Goal: Information Seeking & Learning: Compare options

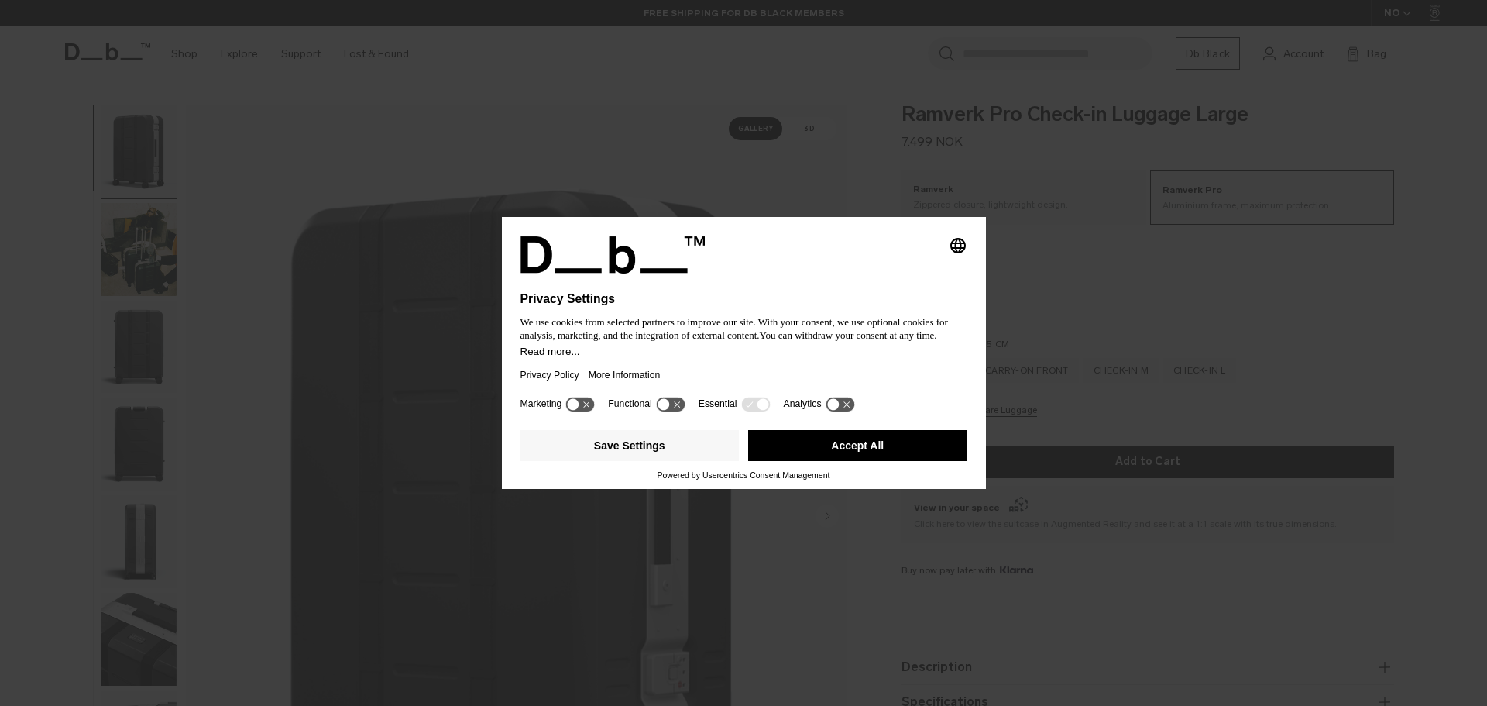
click at [854, 448] on button "Accept All" at bounding box center [857, 445] width 219 height 31
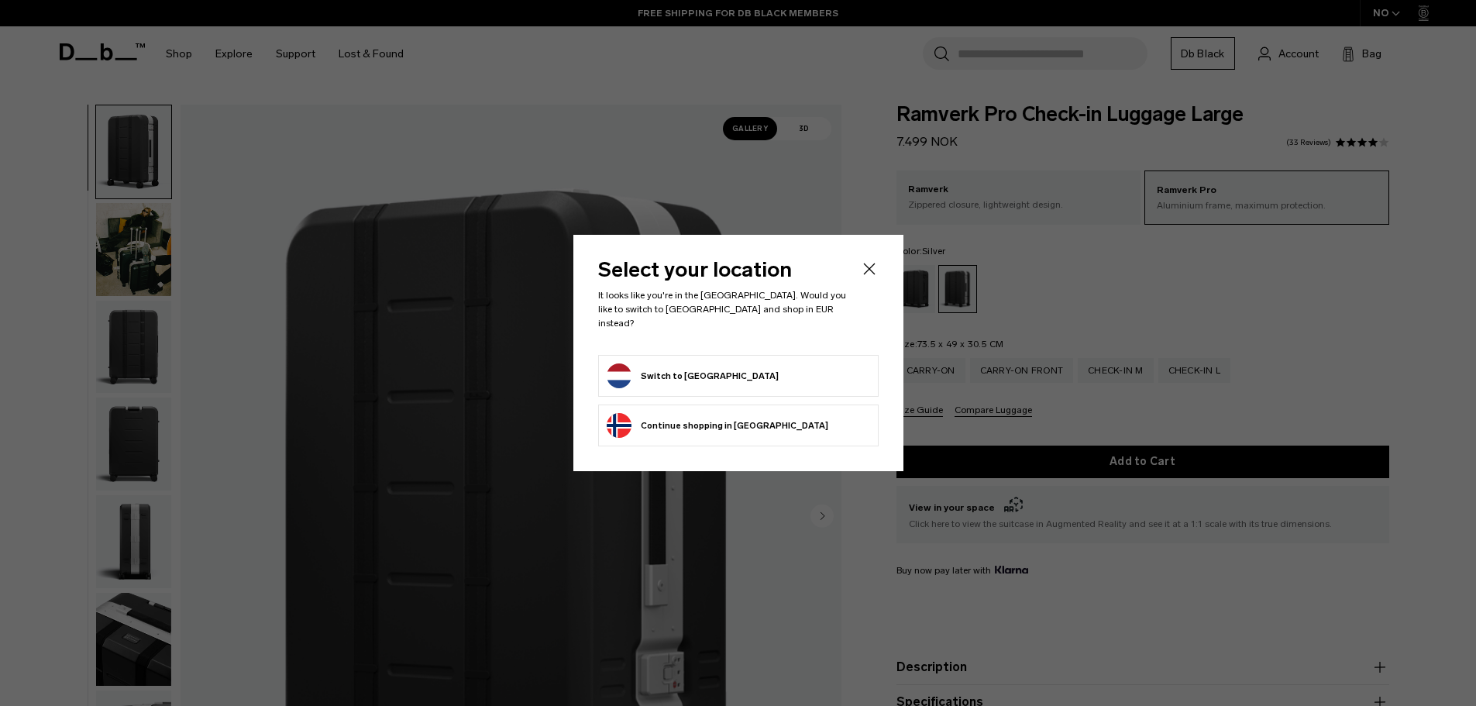
click at [672, 416] on button "Continue browsing Norway store Continue shopping in Norway" at bounding box center [718, 425] width 222 height 25
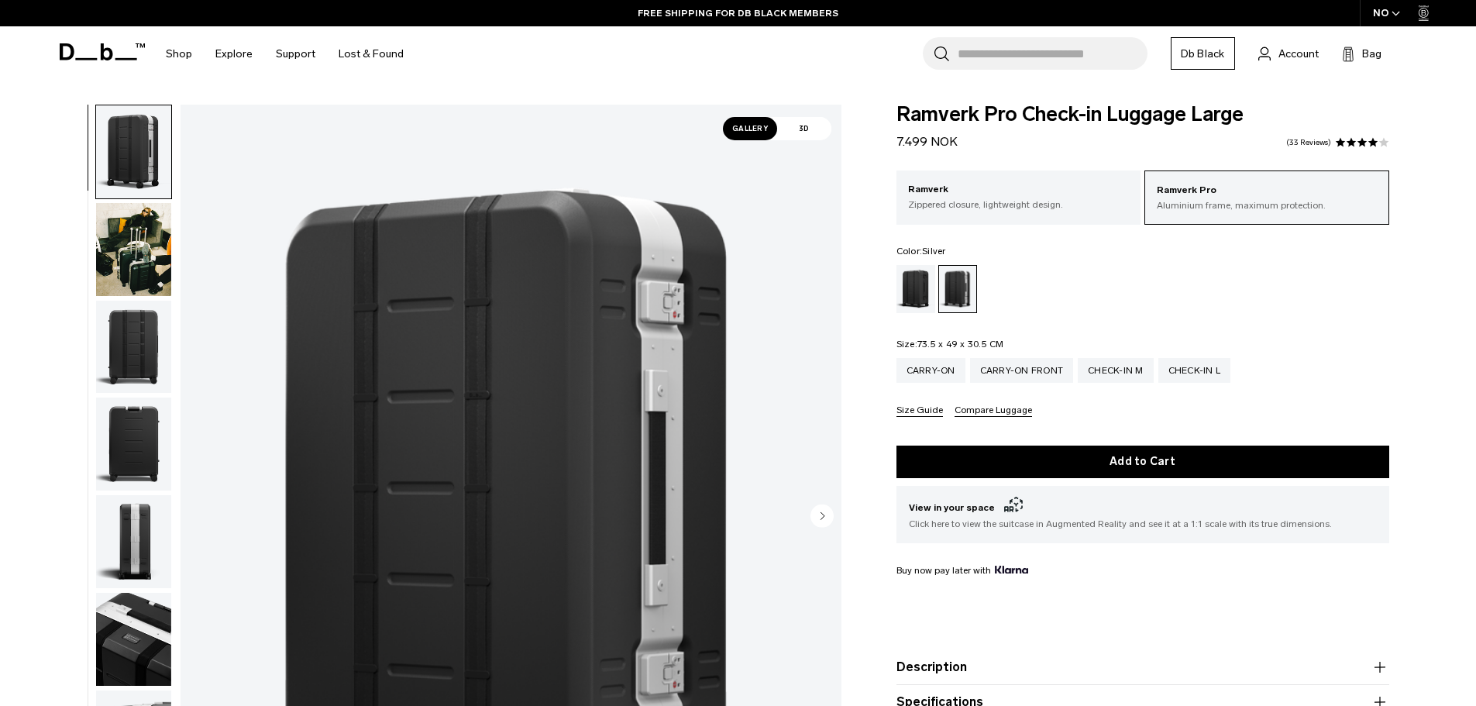
click at [158, 239] on img "button" at bounding box center [133, 249] width 75 height 93
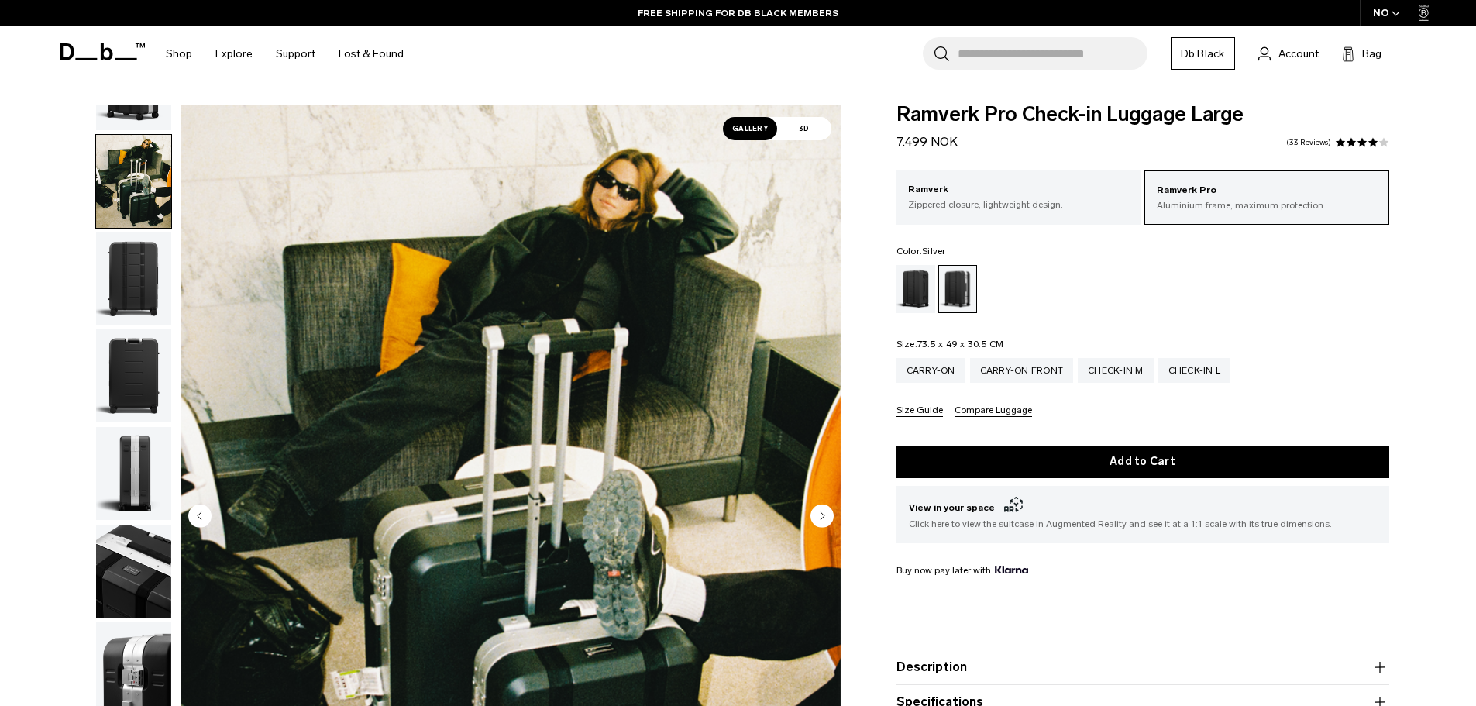
scroll to position [98, 0]
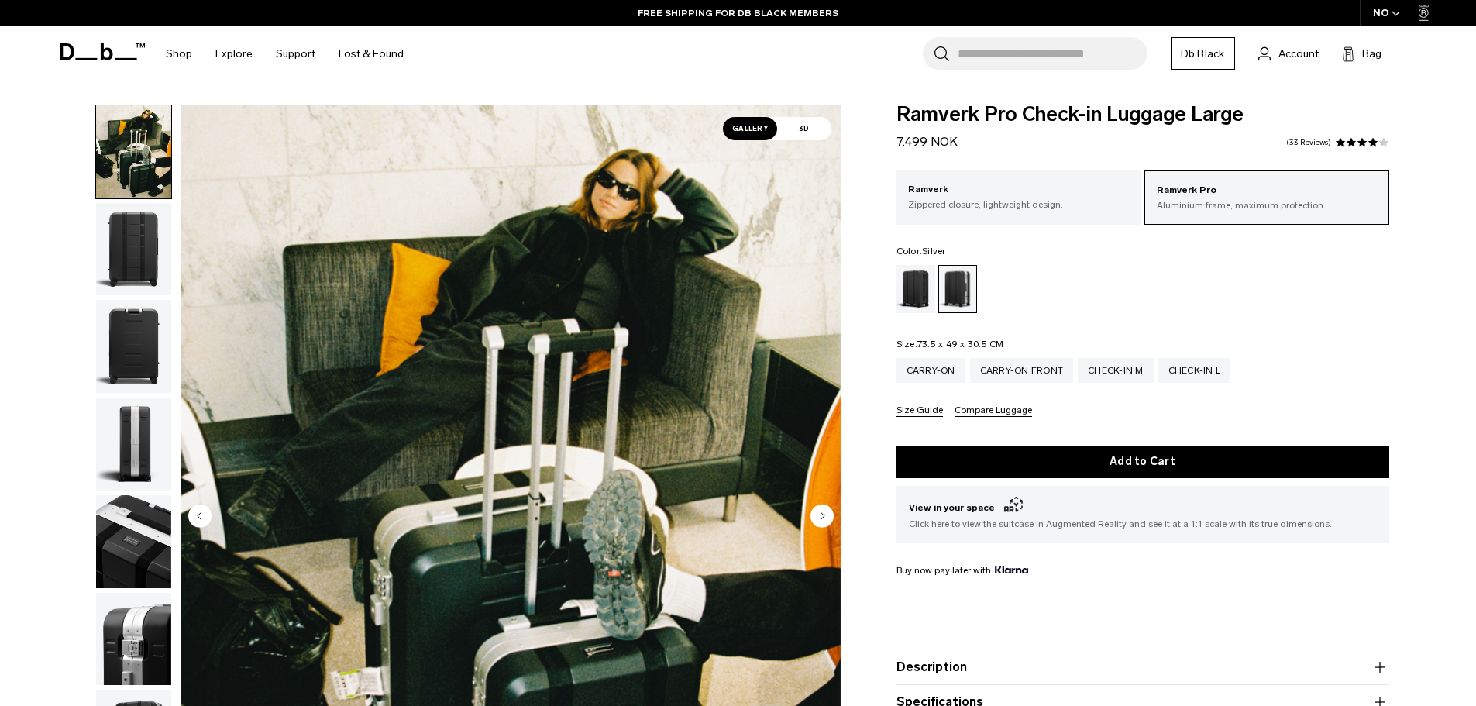
click at [132, 136] on img "button" at bounding box center [133, 151] width 75 height 93
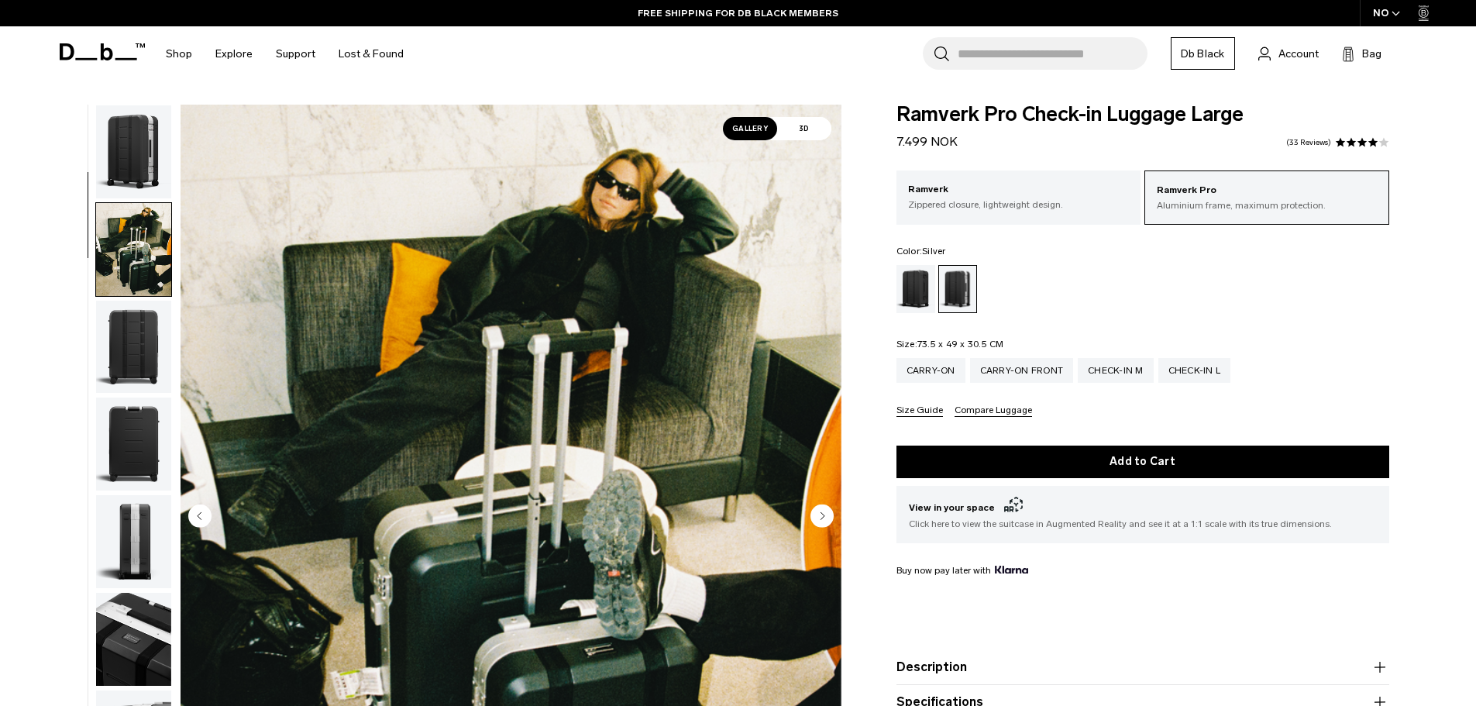
click at [122, 146] on img "button" at bounding box center [133, 151] width 75 height 93
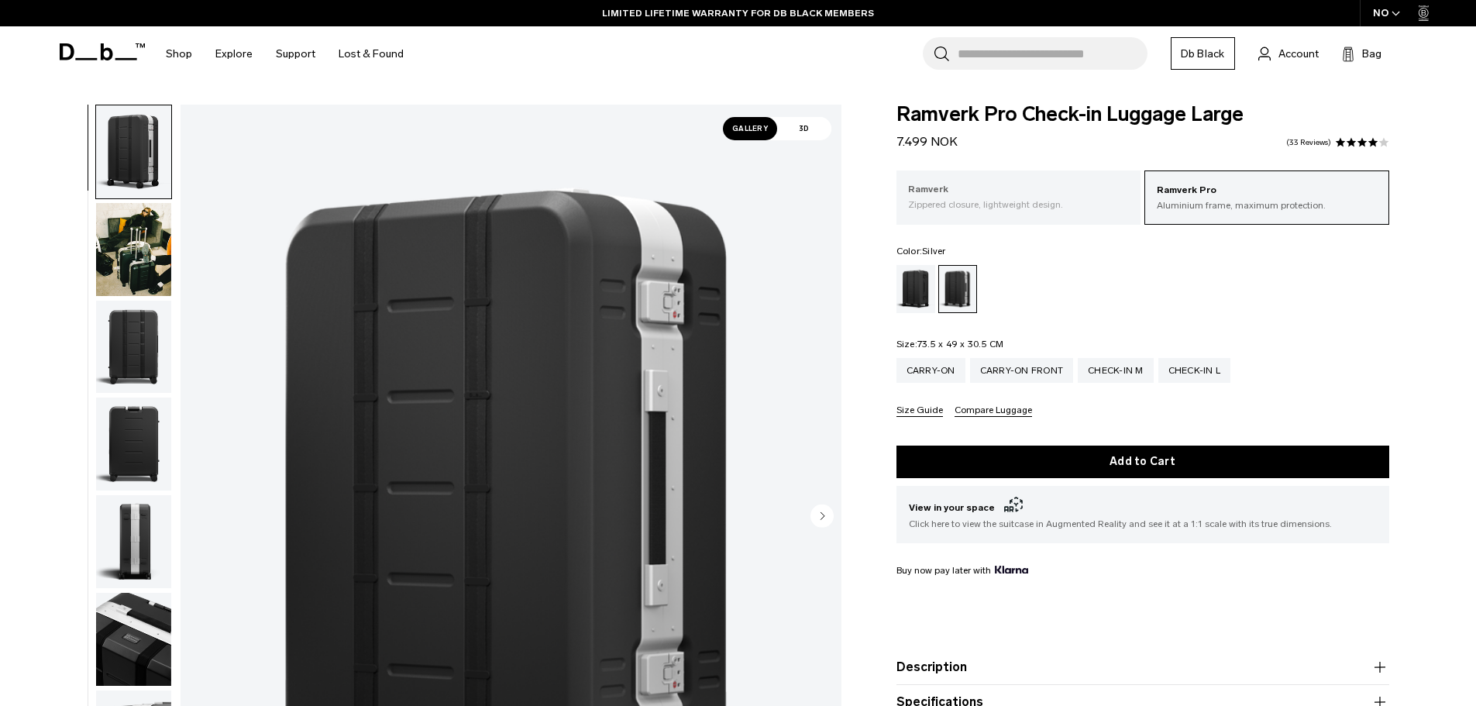
click at [1078, 190] on p "Ramverk" at bounding box center [1019, 189] width 222 height 15
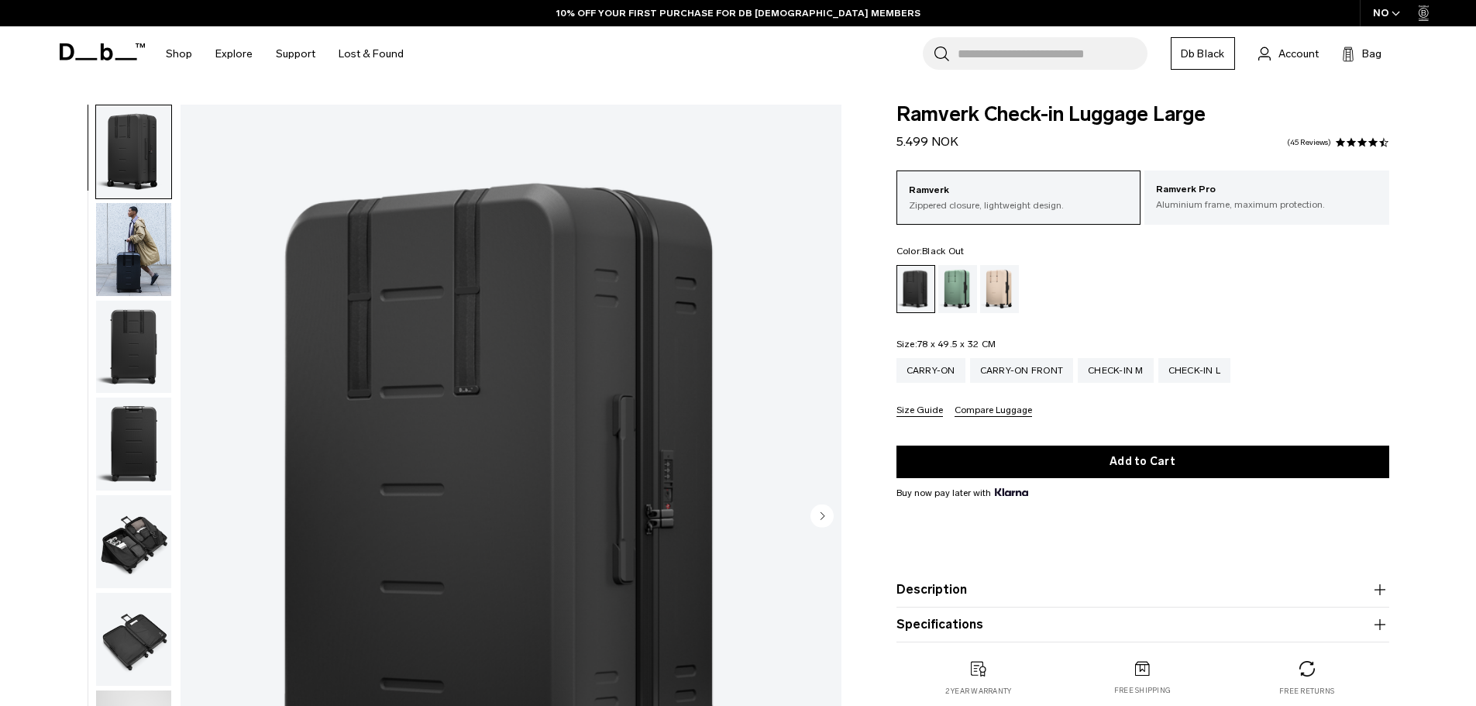
click at [1286, 187] on p "Ramverk Pro" at bounding box center [1267, 189] width 222 height 15
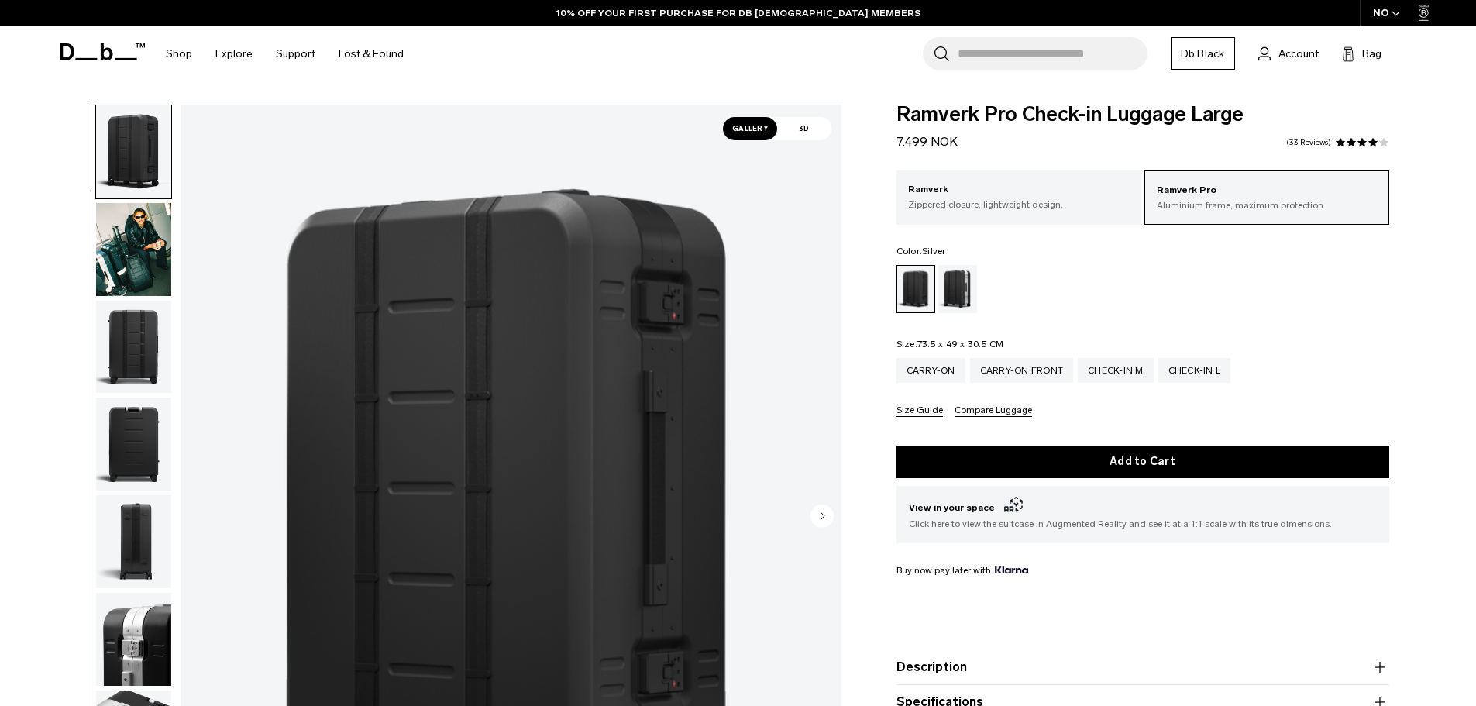
click at [945, 282] on div "Silver" at bounding box center [958, 289] width 40 height 48
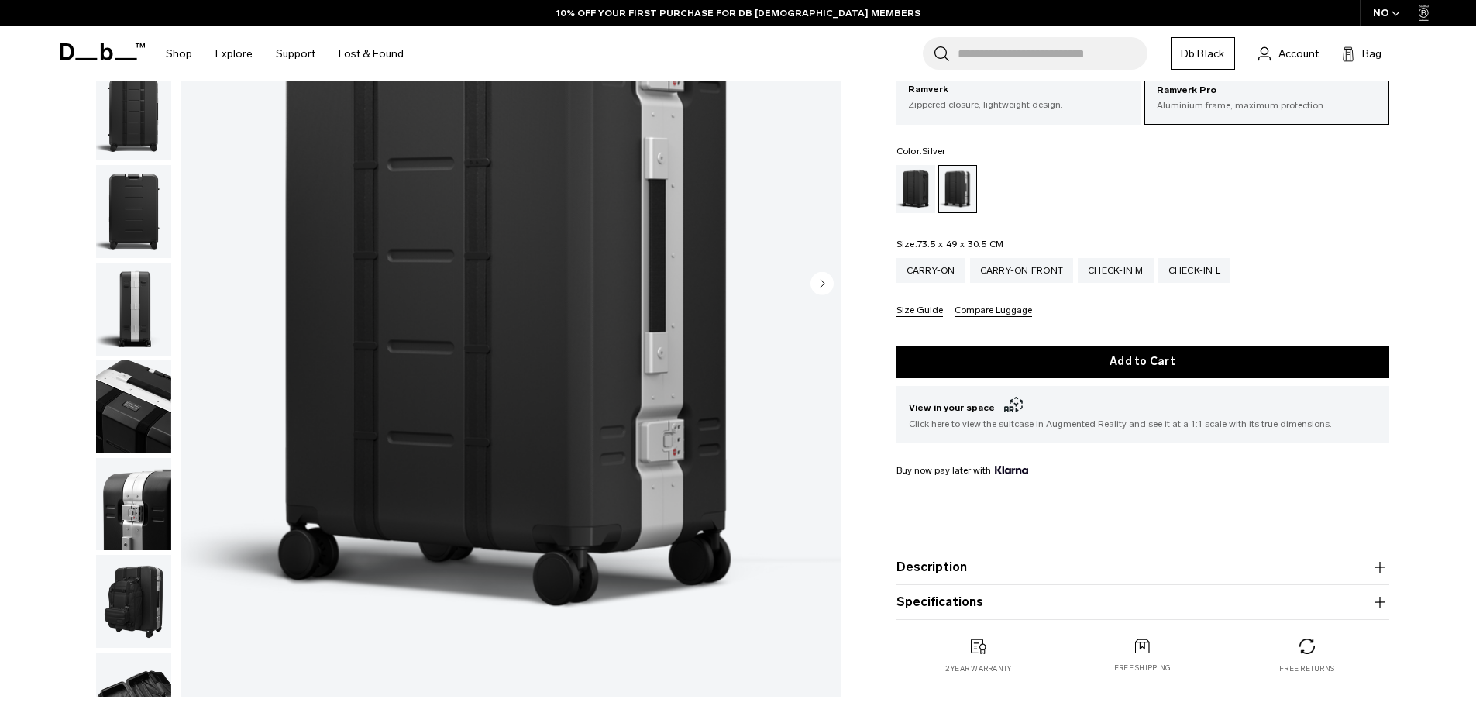
click at [989, 600] on button "Specifications" at bounding box center [1142, 602] width 493 height 19
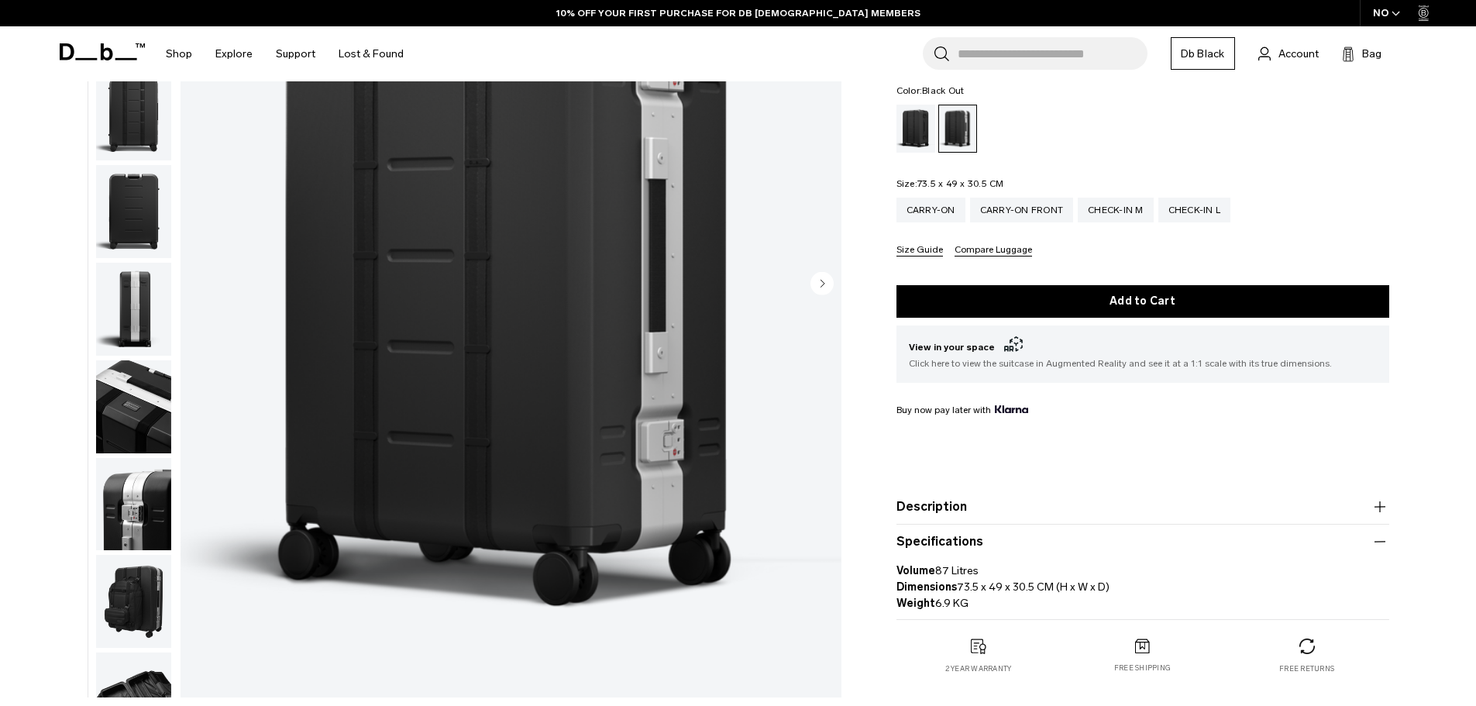
click at [916, 127] on div "Black Out" at bounding box center [916, 129] width 40 height 48
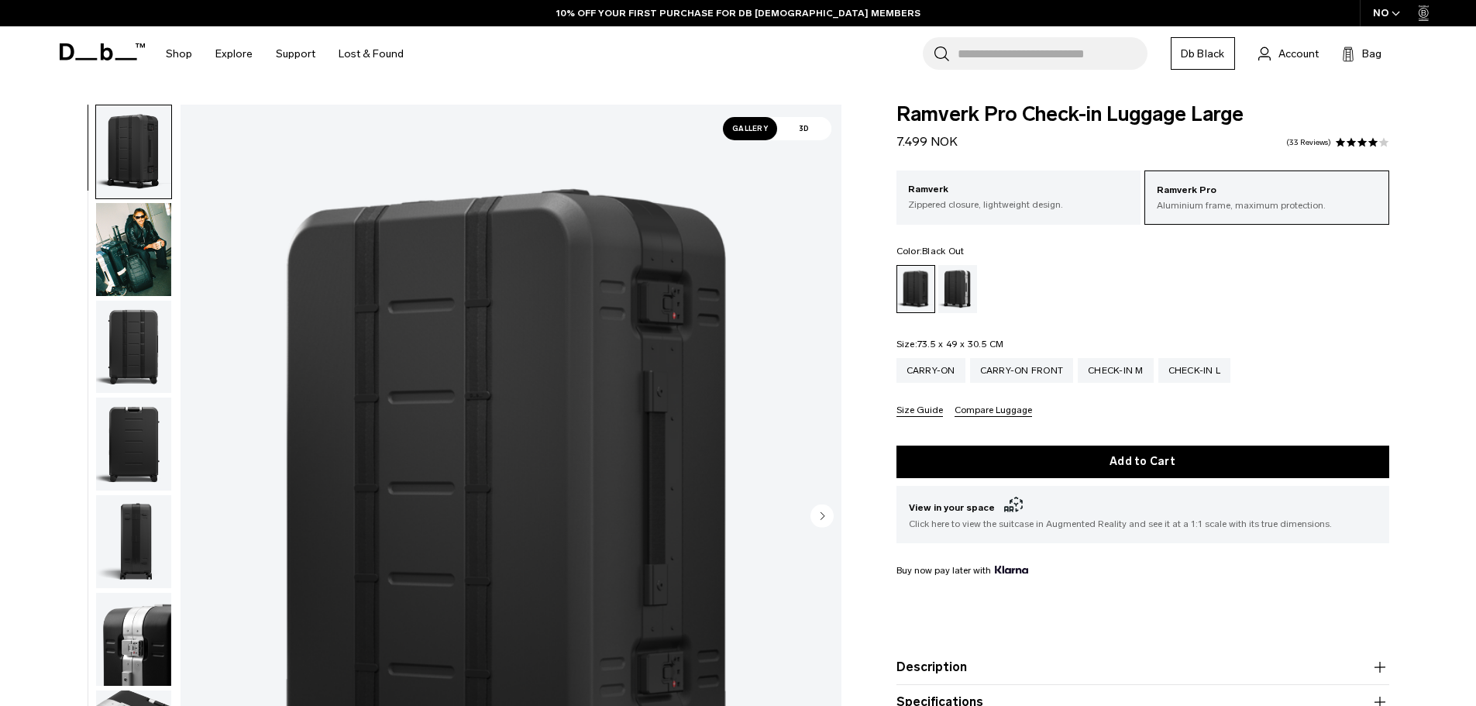
click at [1014, 693] on button "Specifications" at bounding box center [1142, 702] width 493 height 19
click at [1002, 201] on p "Zippered closure, lightweight design." at bounding box center [1019, 205] width 222 height 14
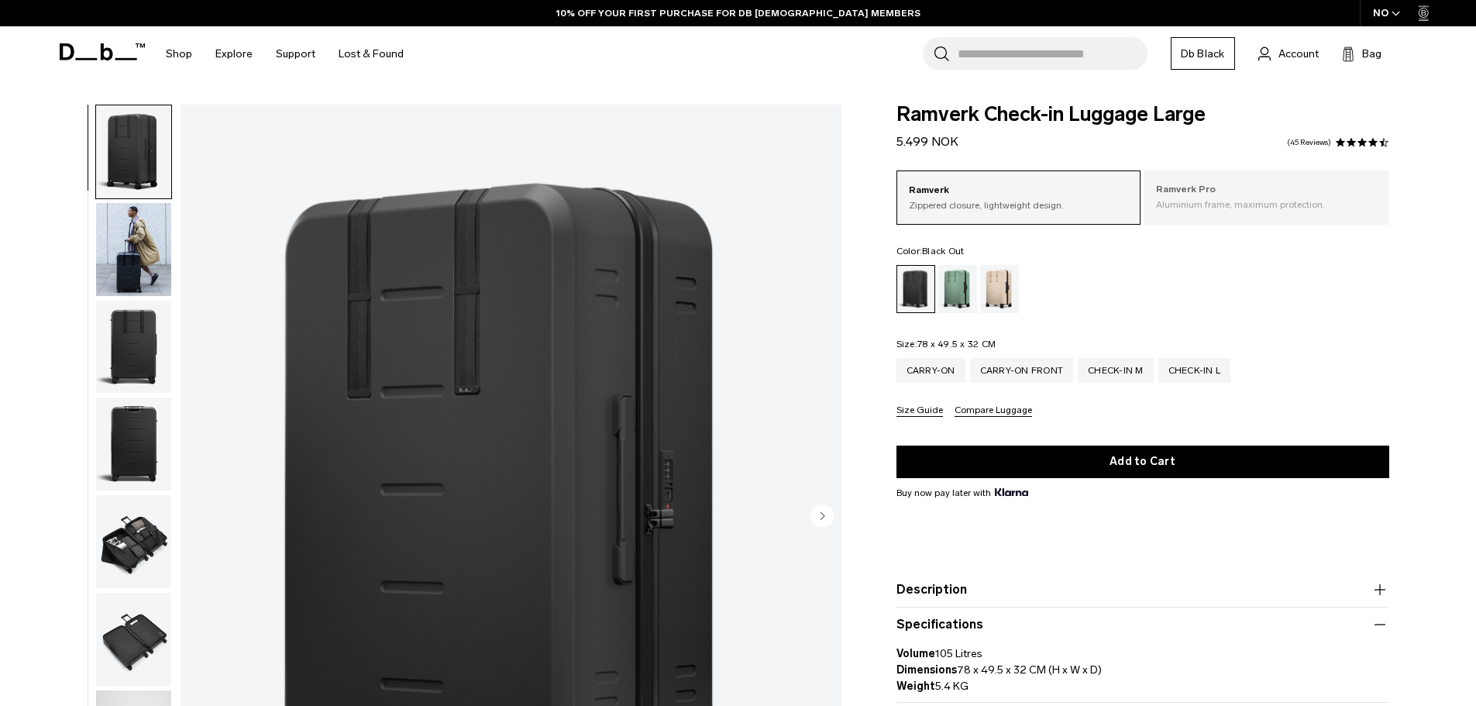
click at [1201, 194] on p "Ramverk Pro" at bounding box center [1267, 189] width 222 height 15
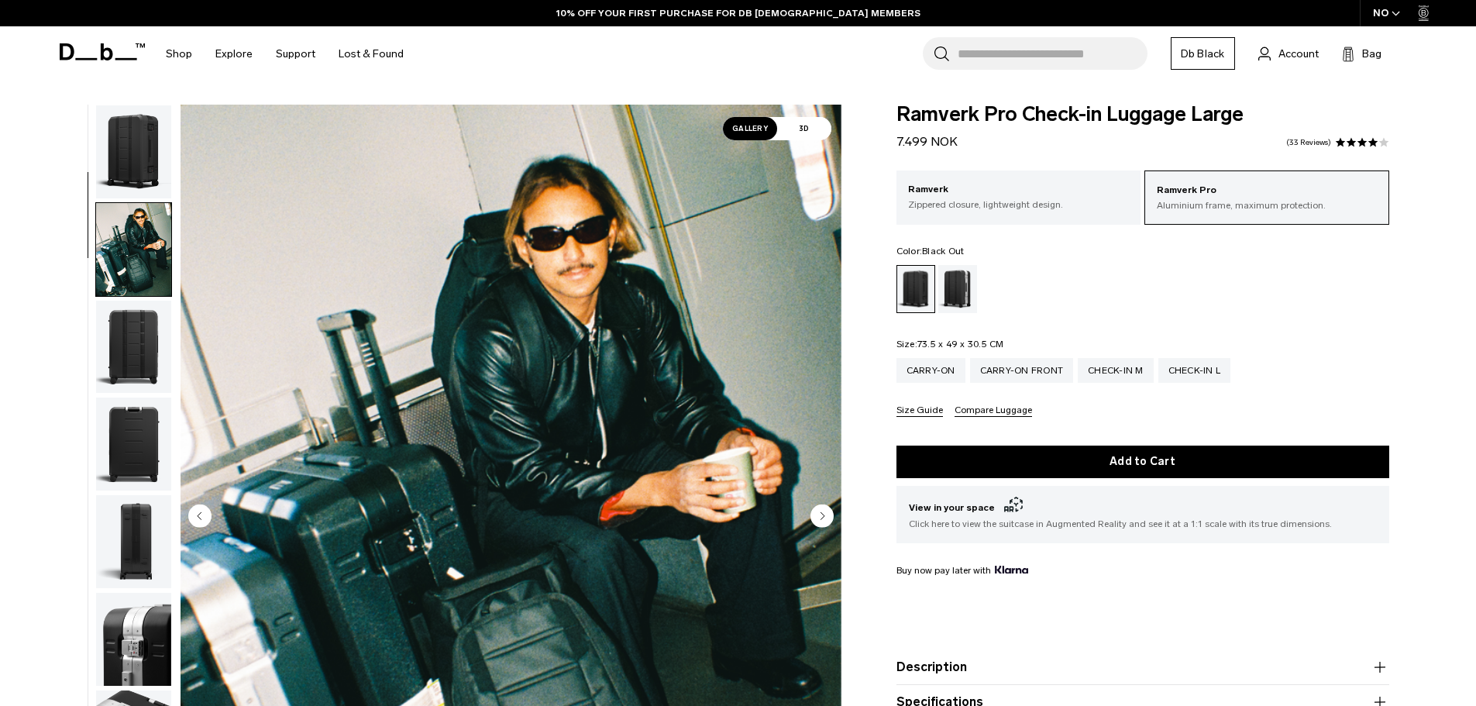
click at [138, 301] on img "button" at bounding box center [133, 347] width 75 height 93
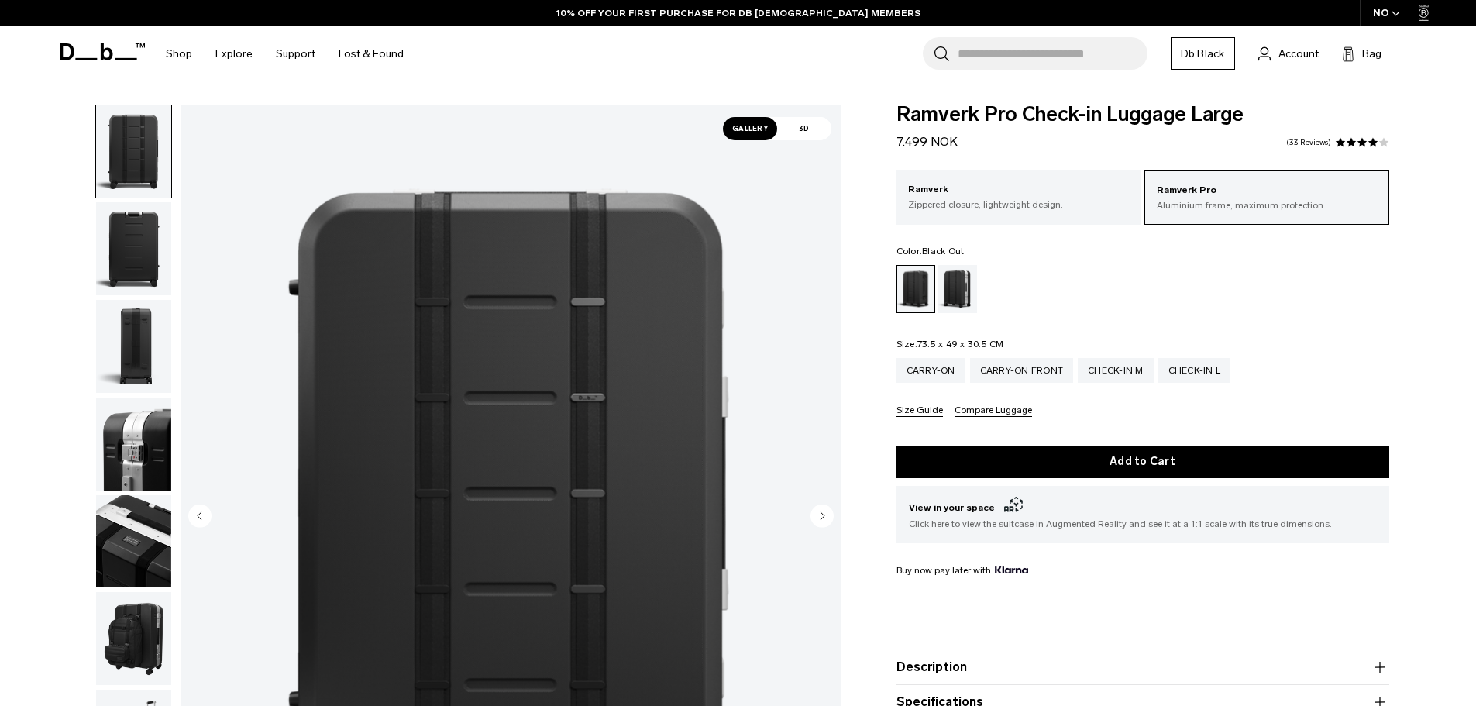
click at [138, 263] on img "button" at bounding box center [133, 248] width 75 height 93
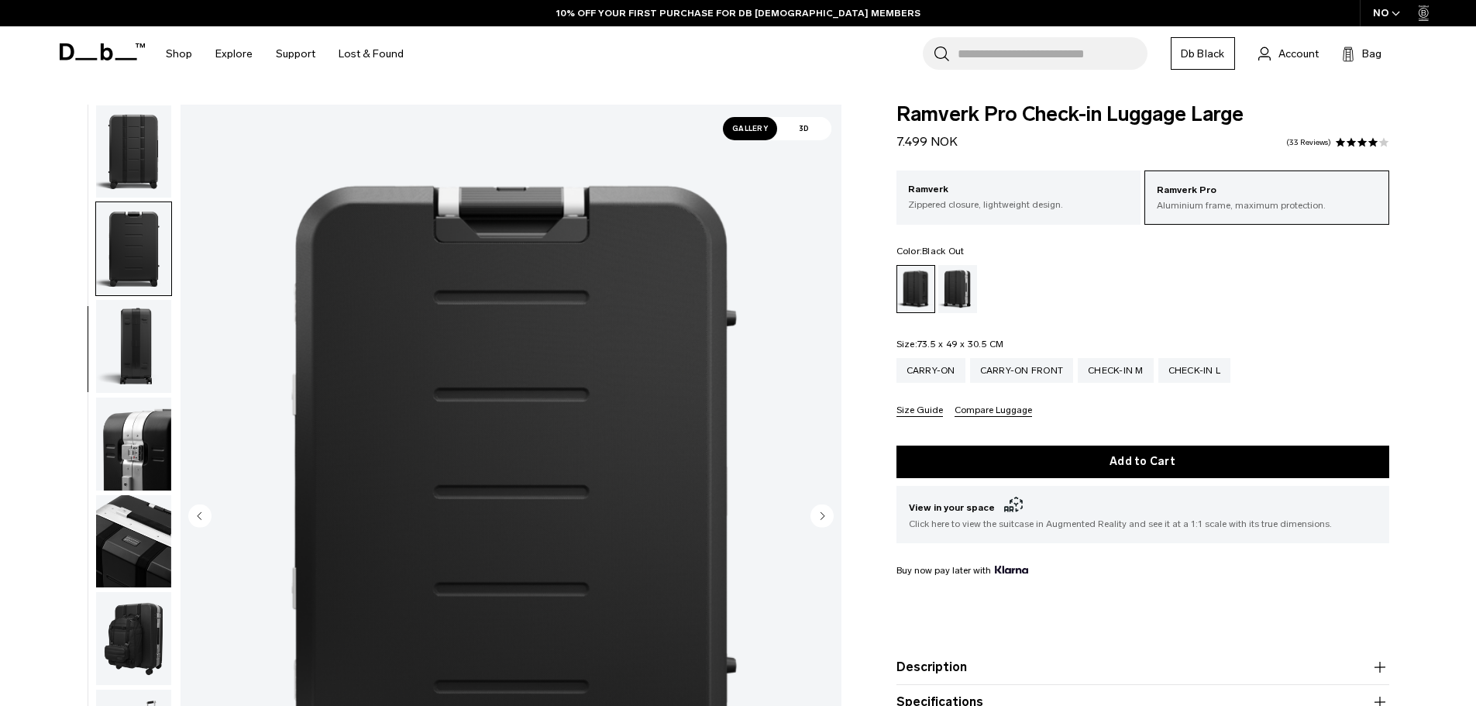
scroll to position [292, 0]
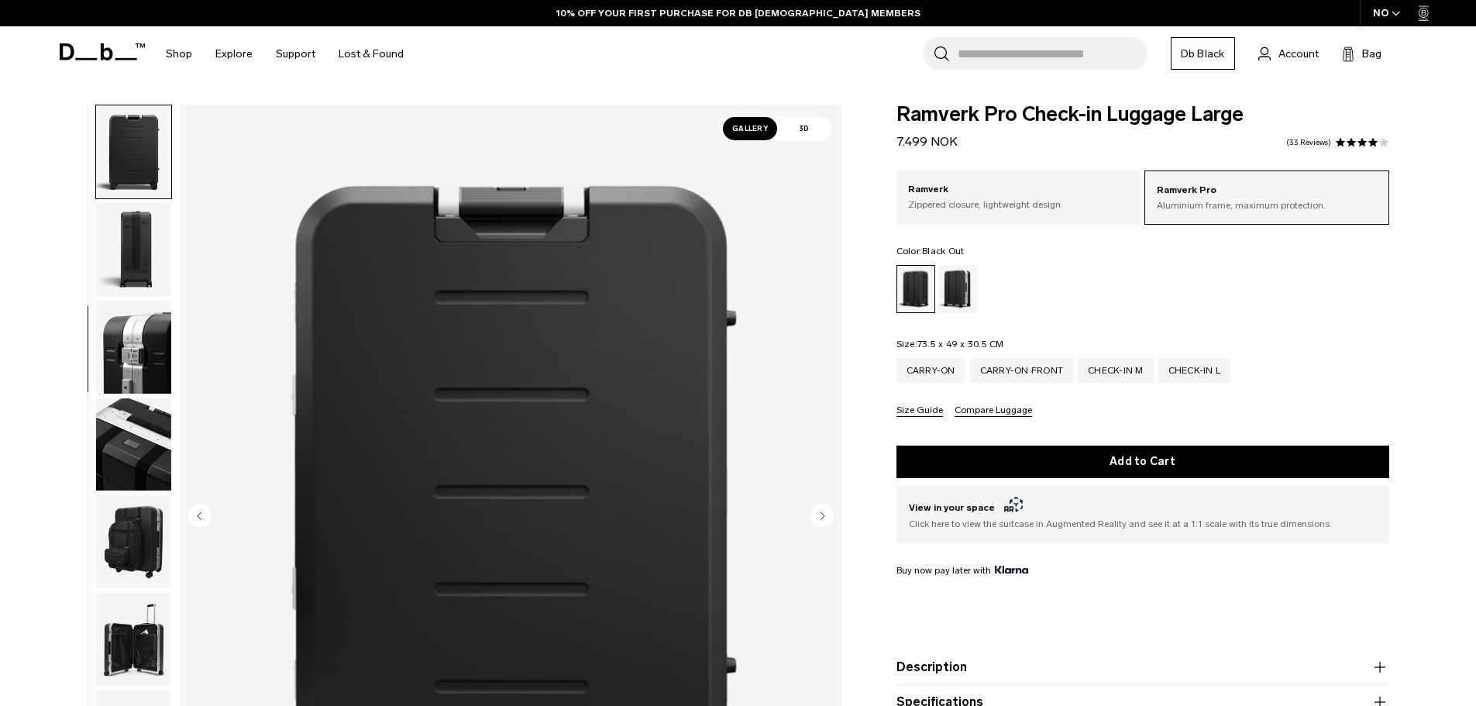
click at [135, 297] on ul at bounding box center [133, 517] width 77 height 825
click at [136, 351] on img "button" at bounding box center [133, 347] width 75 height 93
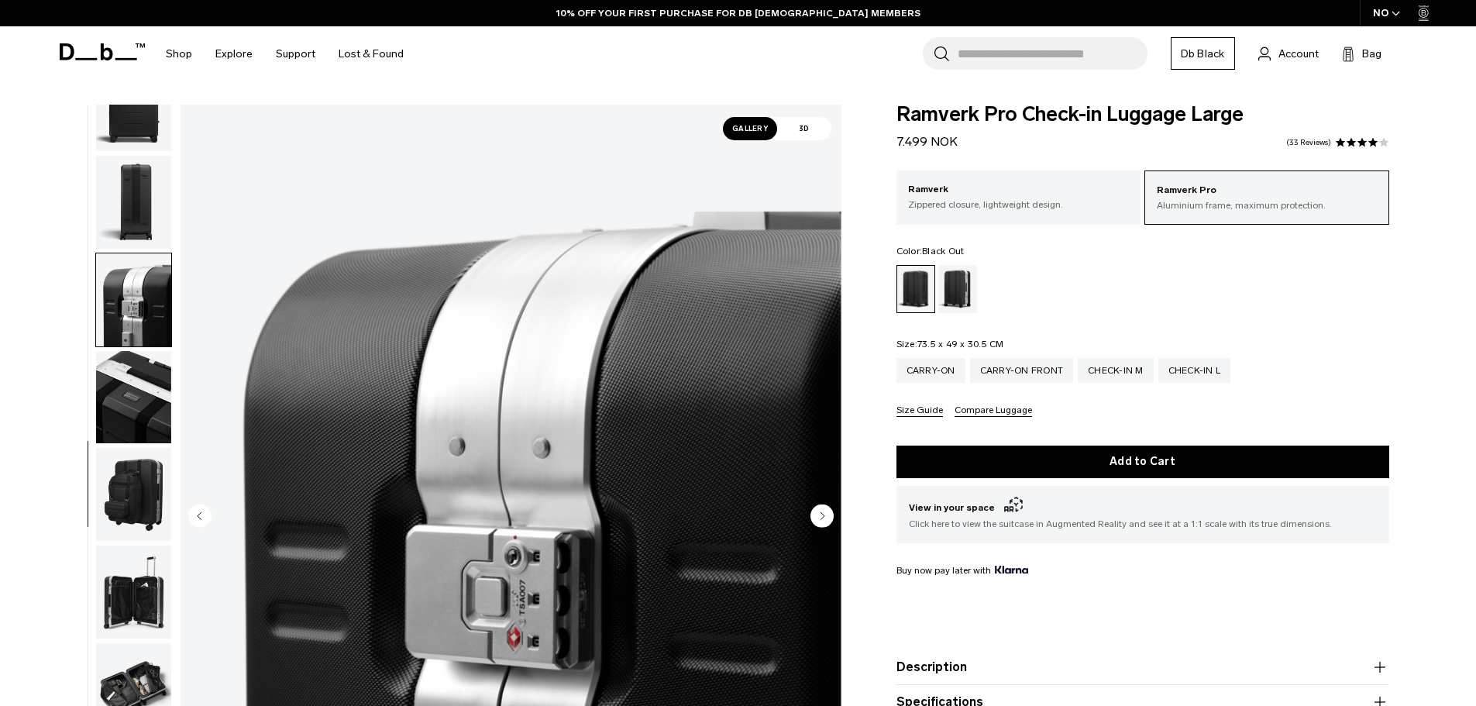
scroll to position [341, 0]
click at [134, 372] on img "button" at bounding box center [133, 395] width 75 height 93
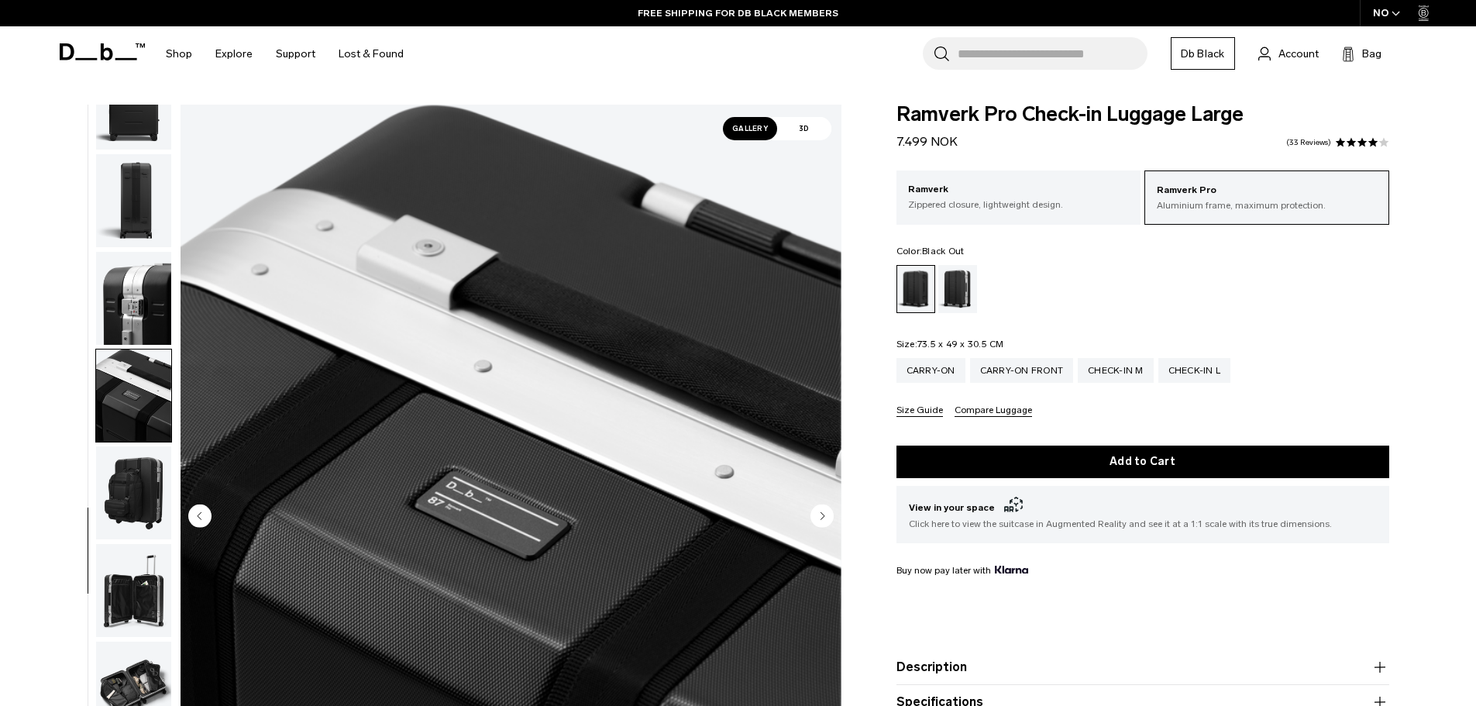
click at [136, 440] on img "button" at bounding box center [133, 395] width 75 height 93
click at [147, 493] on img "button" at bounding box center [133, 492] width 75 height 93
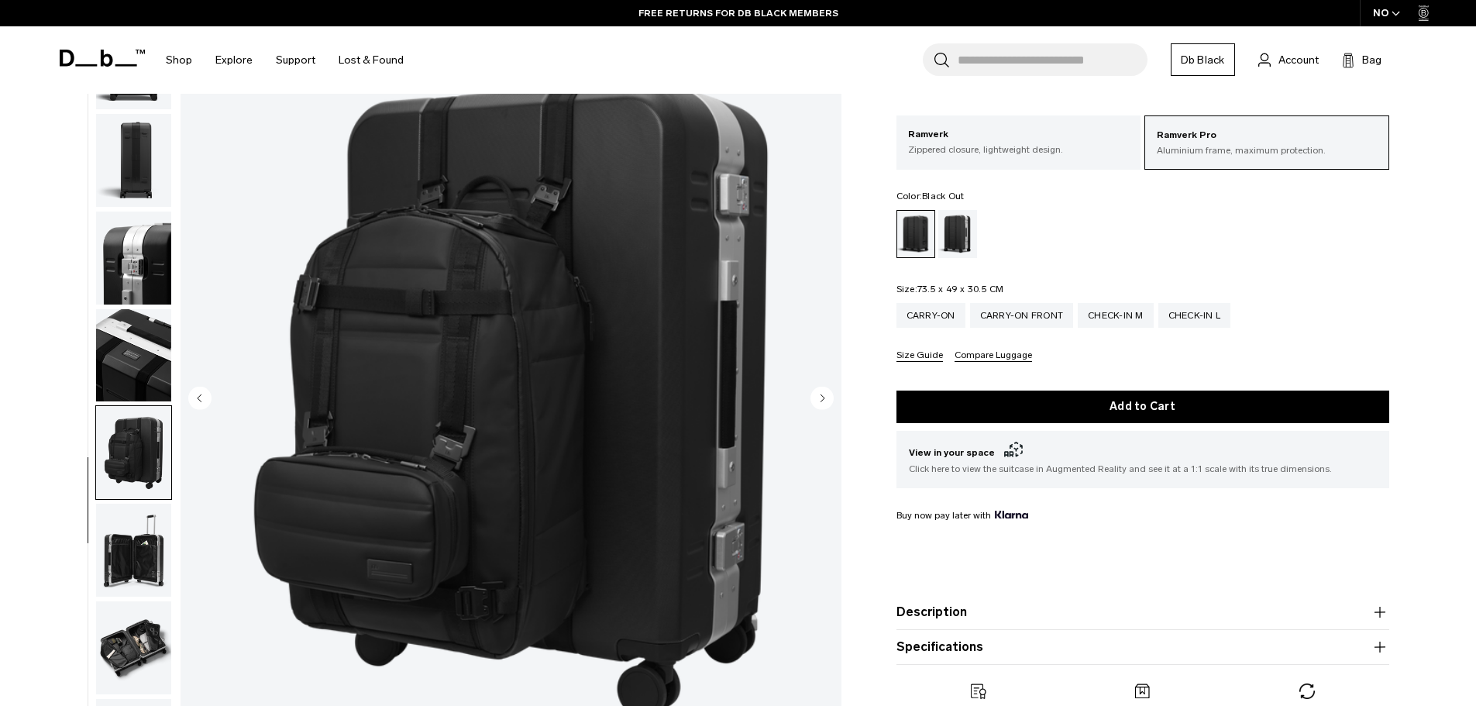
scroll to position [77, 0]
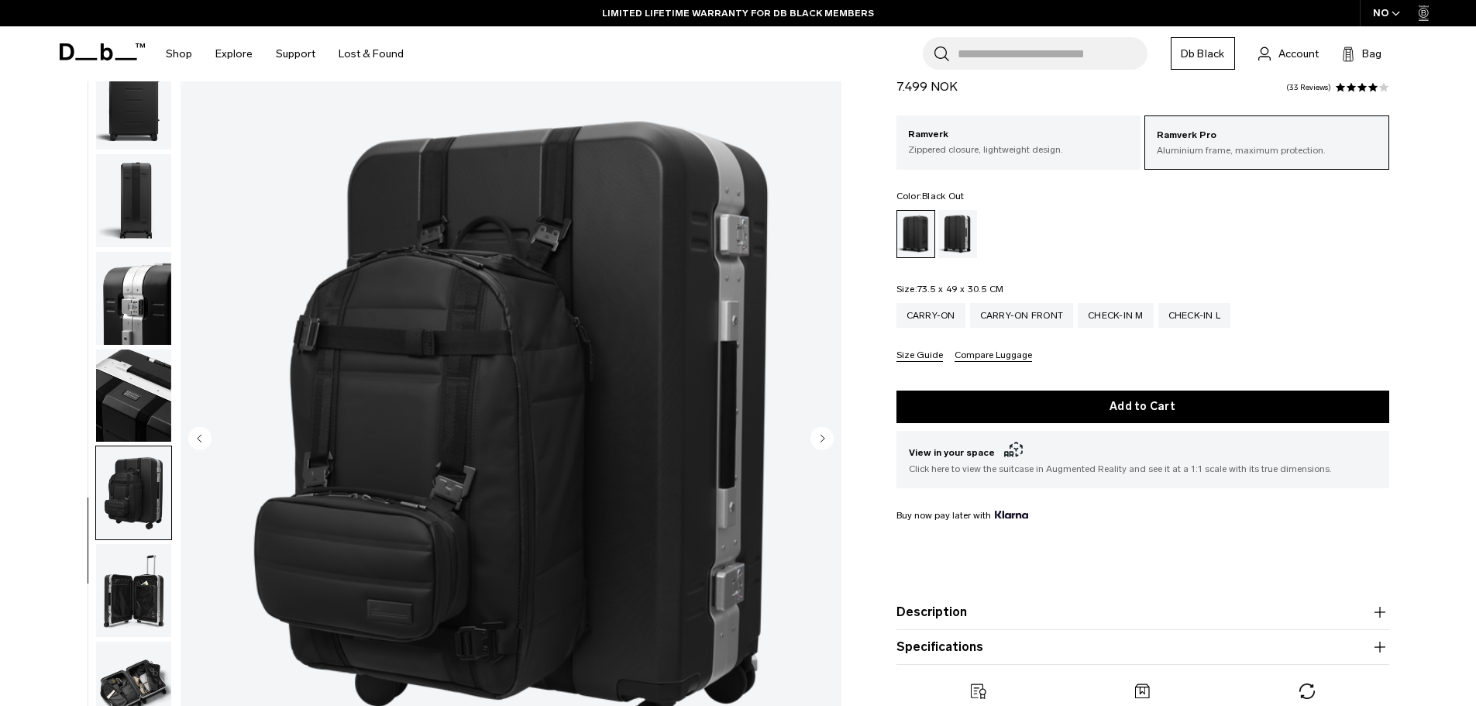
click at [156, 601] on img "button" at bounding box center [133, 590] width 75 height 93
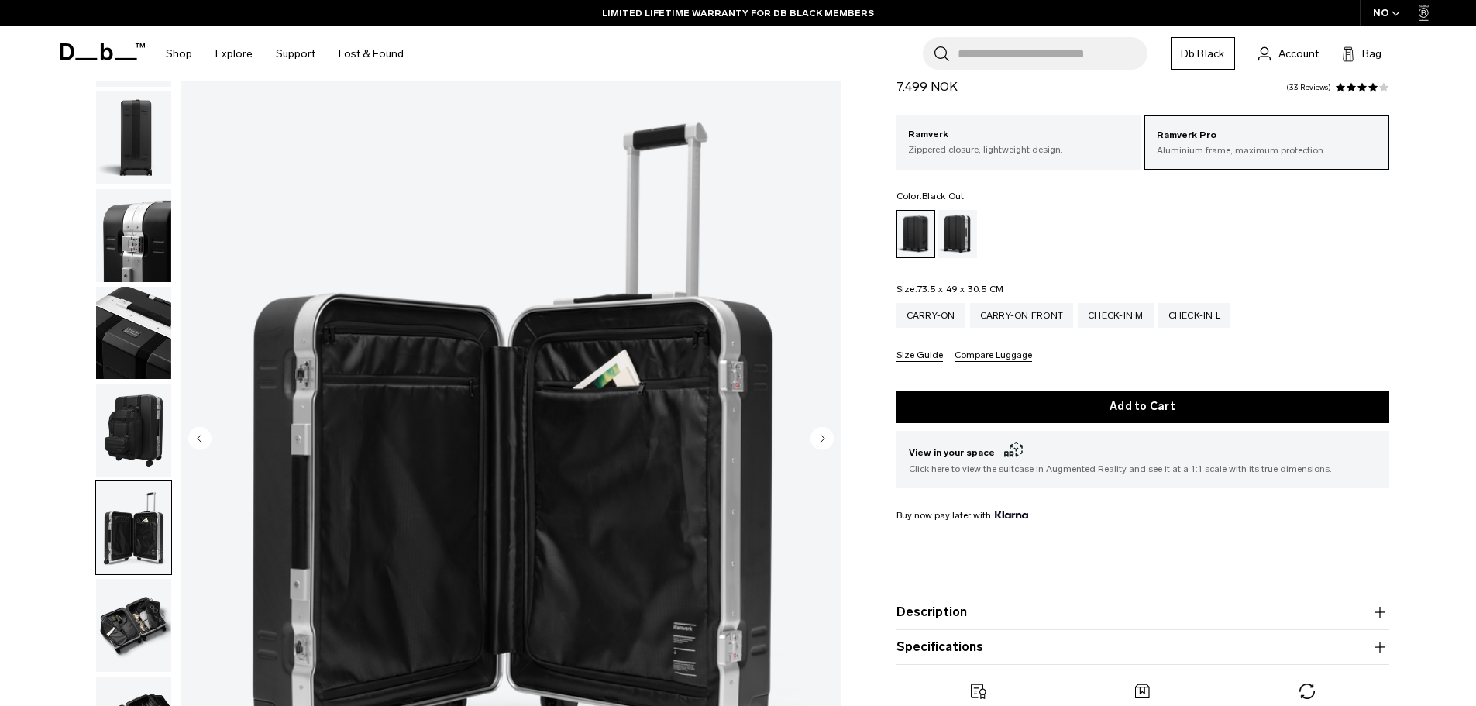
scroll to position [341, 0]
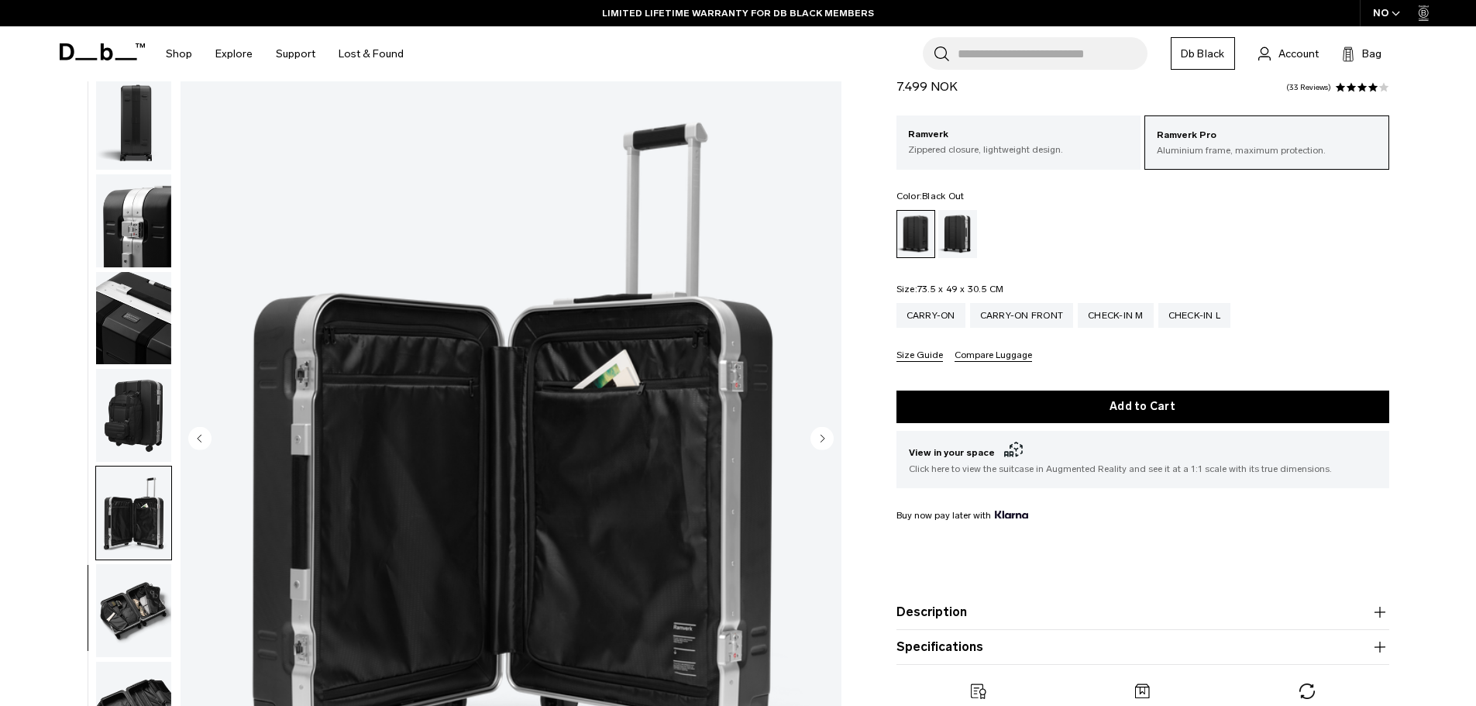
click at [148, 596] on img "button" at bounding box center [133, 610] width 75 height 93
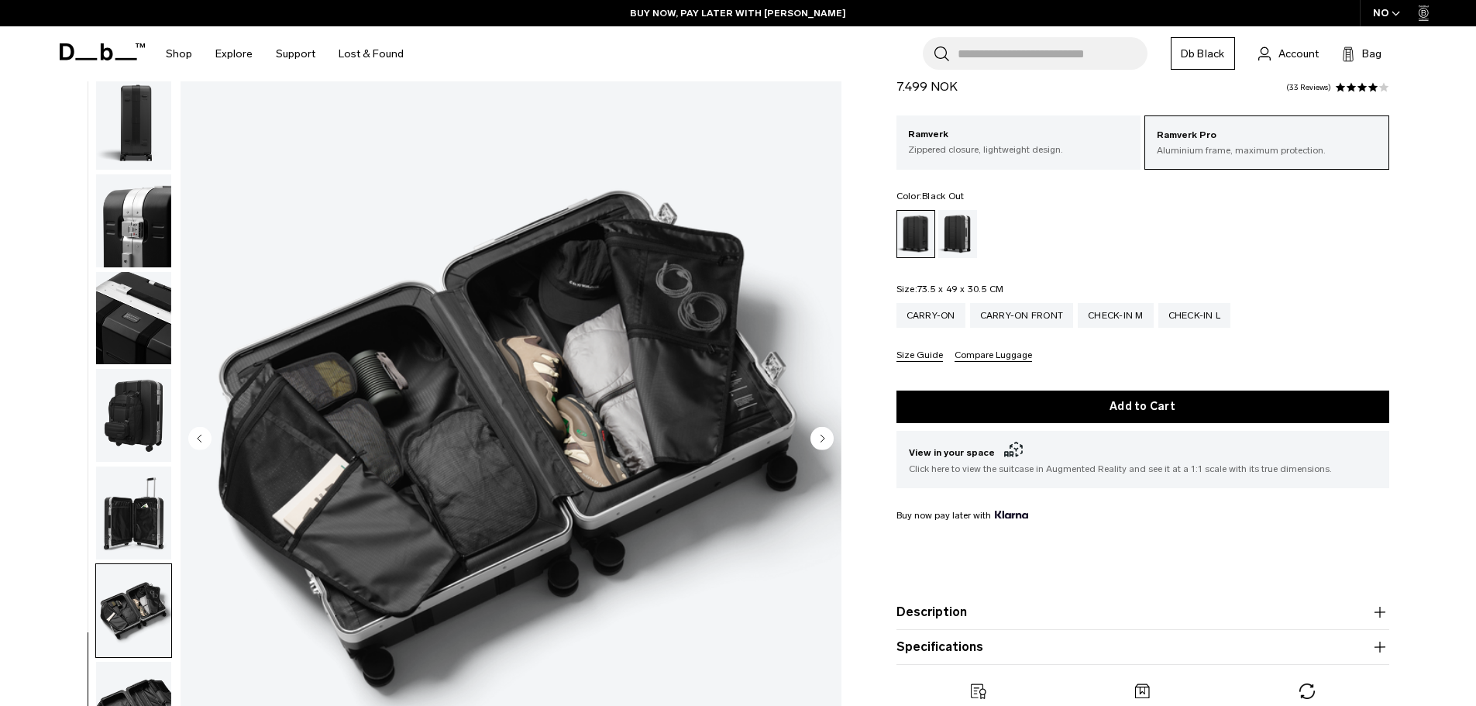
click at [152, 491] on img "button" at bounding box center [133, 512] width 75 height 93
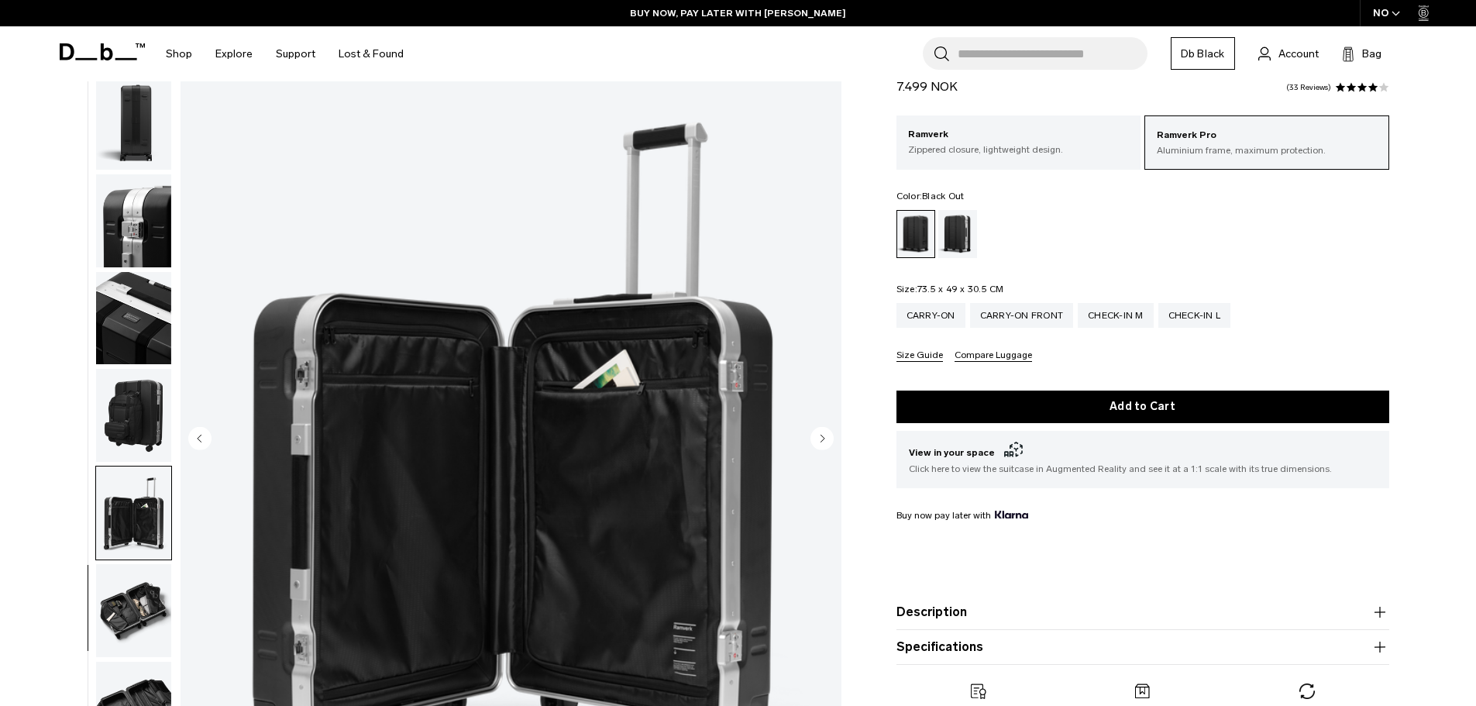
click at [135, 432] on img "button" at bounding box center [133, 415] width 75 height 93
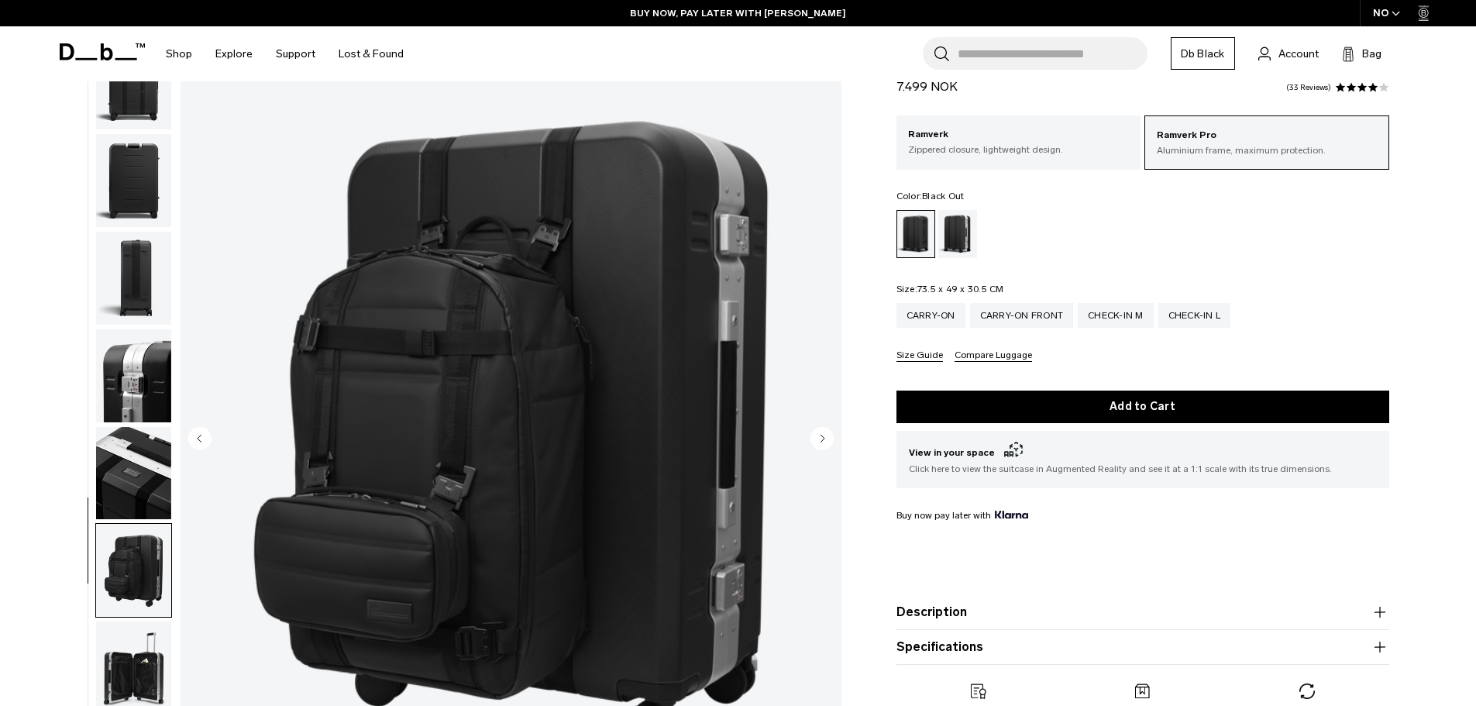
click at [125, 440] on img "button" at bounding box center [133, 473] width 75 height 93
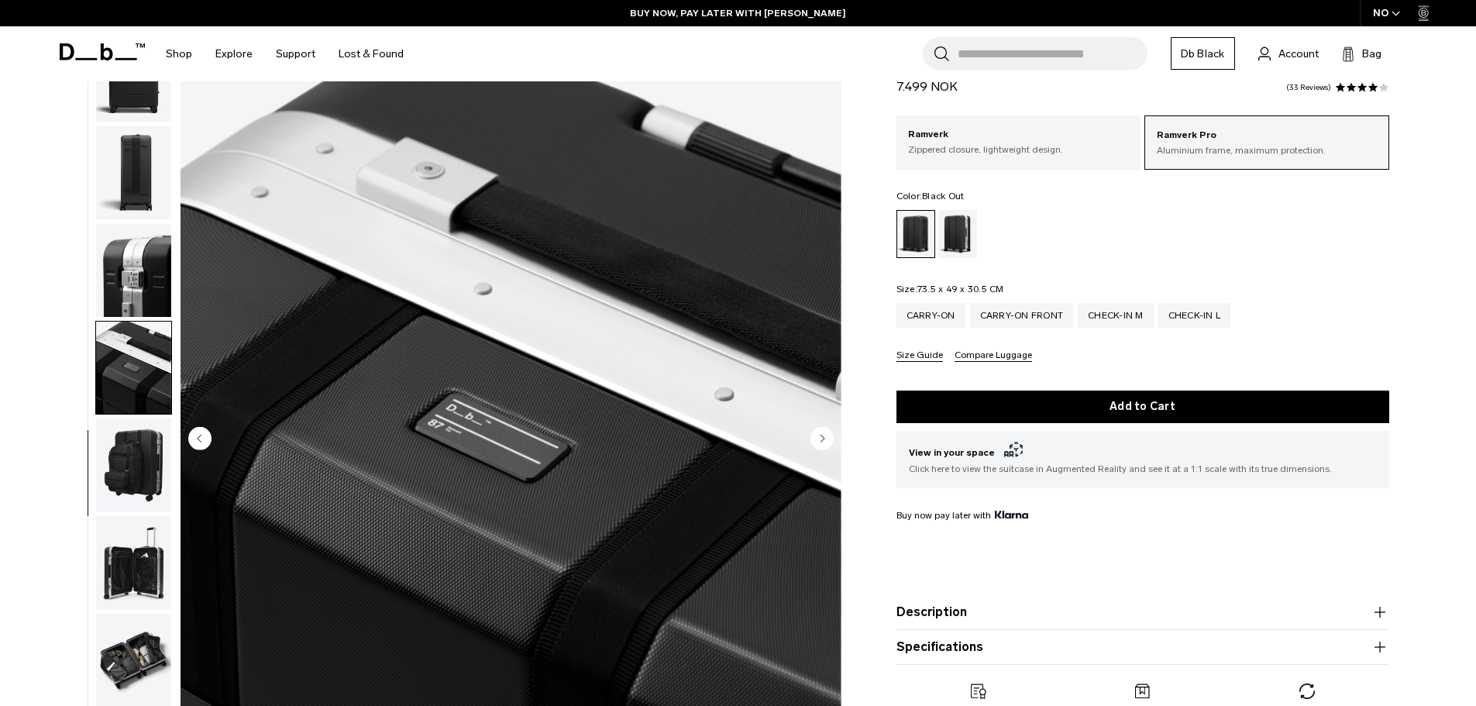
scroll to position [263, 0]
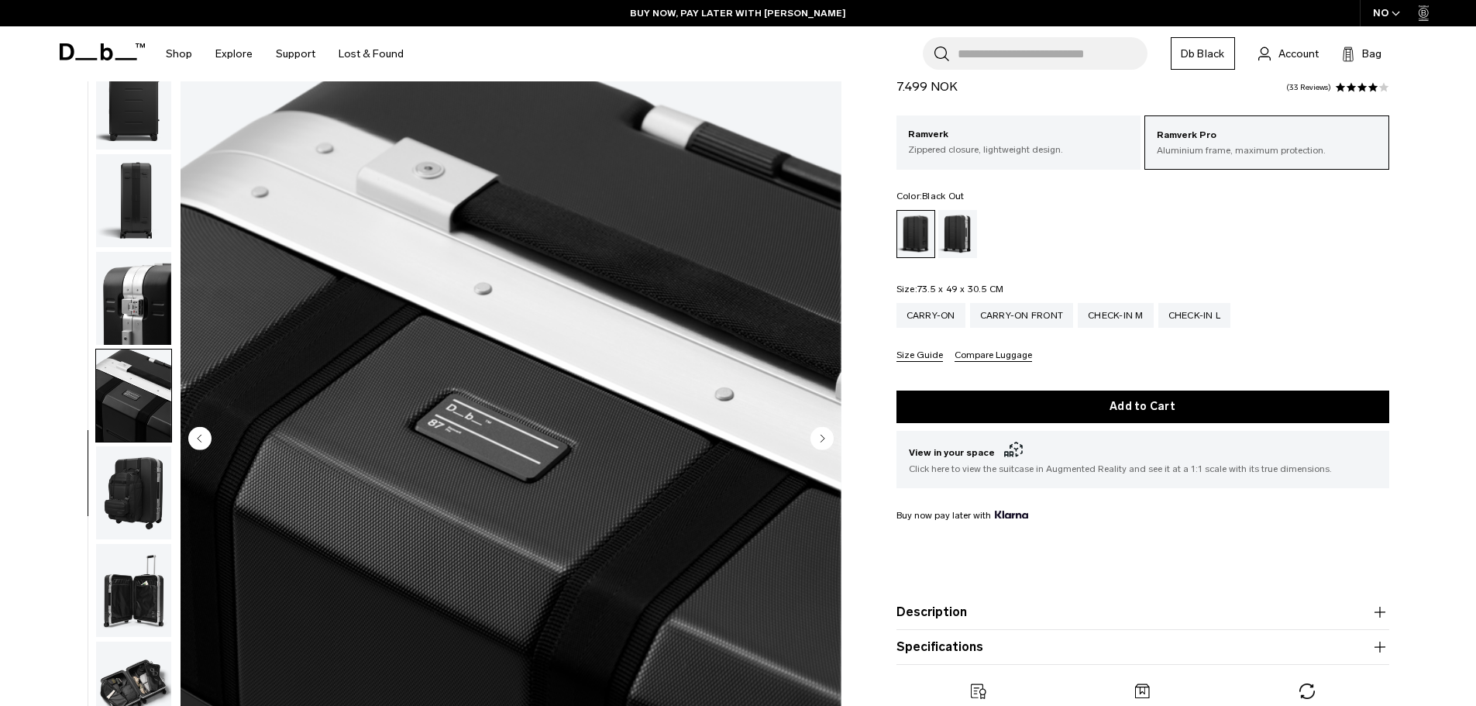
click at [137, 328] on img "button" at bounding box center [133, 298] width 75 height 93
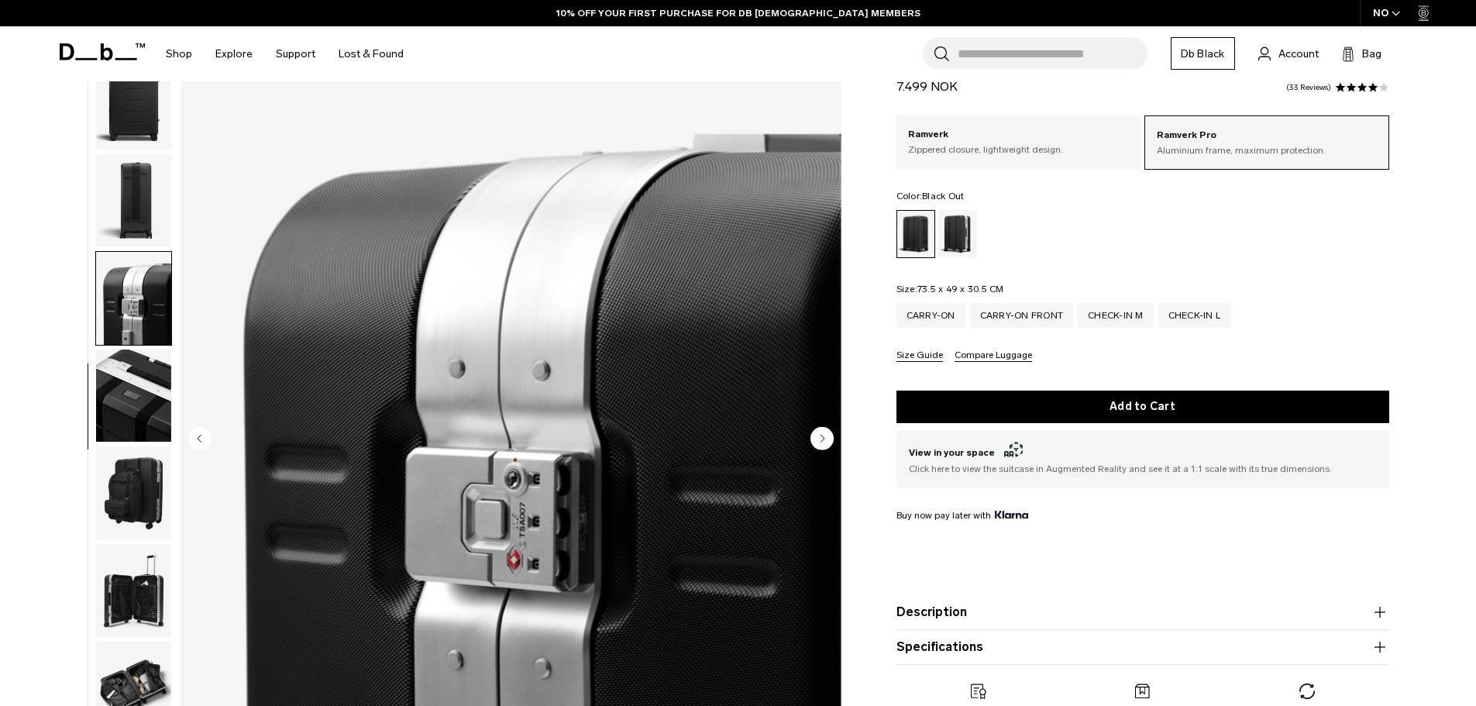
scroll to position [341, 0]
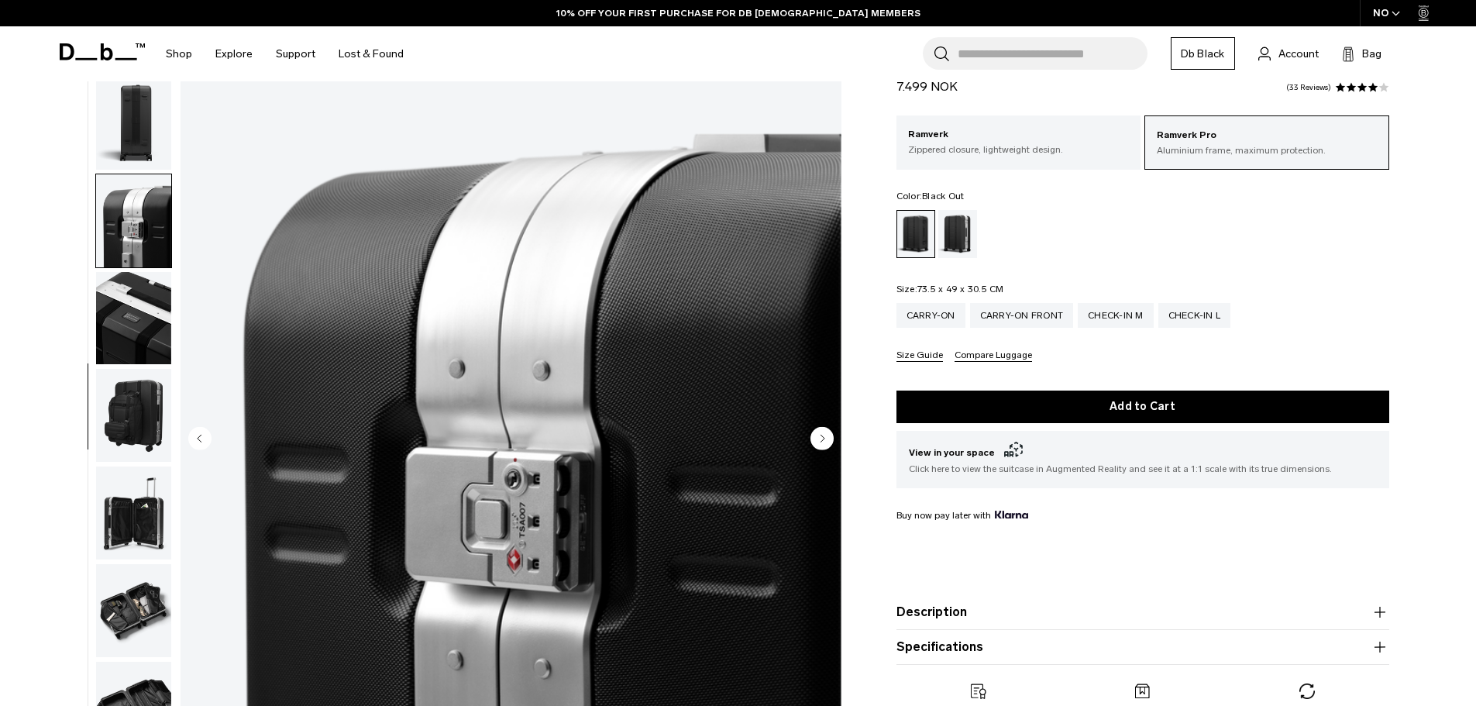
click at [132, 404] on img "button" at bounding box center [133, 415] width 75 height 93
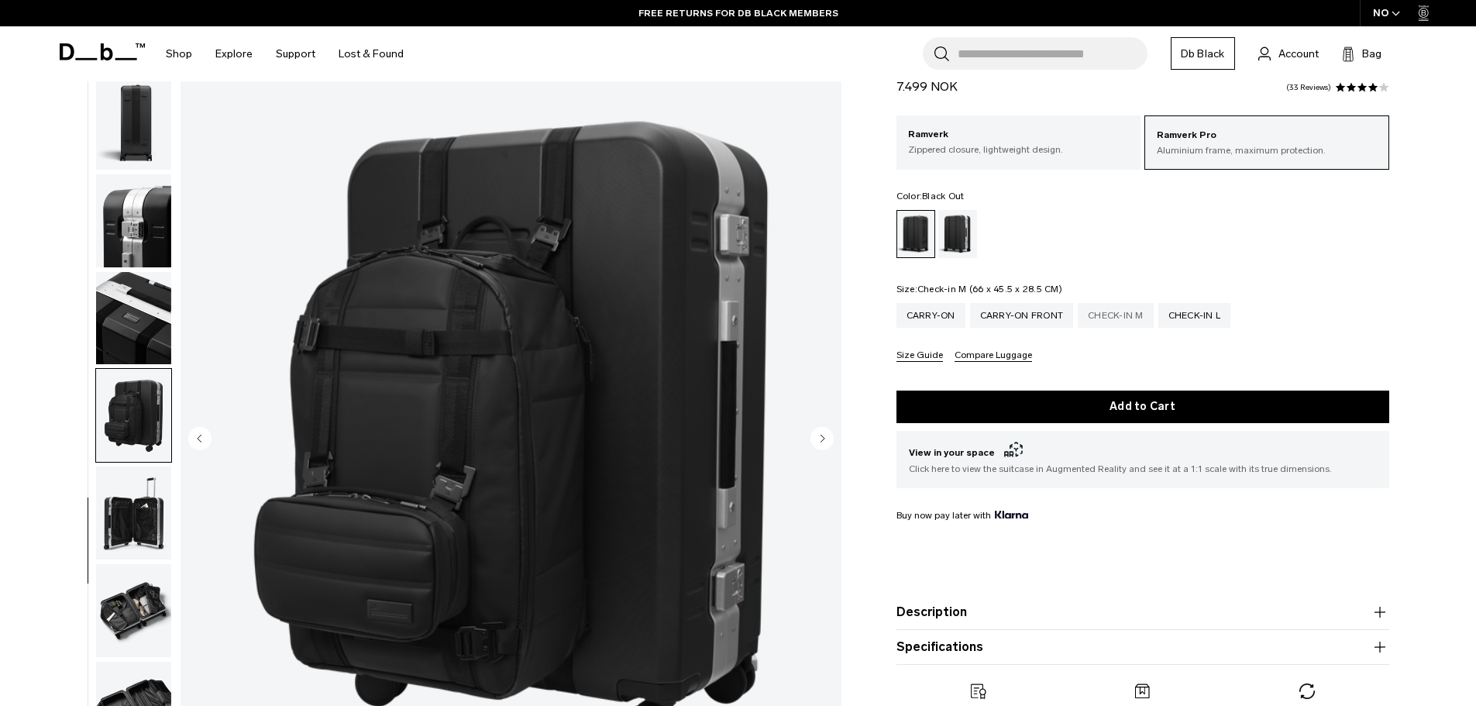
click at [1113, 311] on div "Check-in M" at bounding box center [1116, 315] width 76 height 25
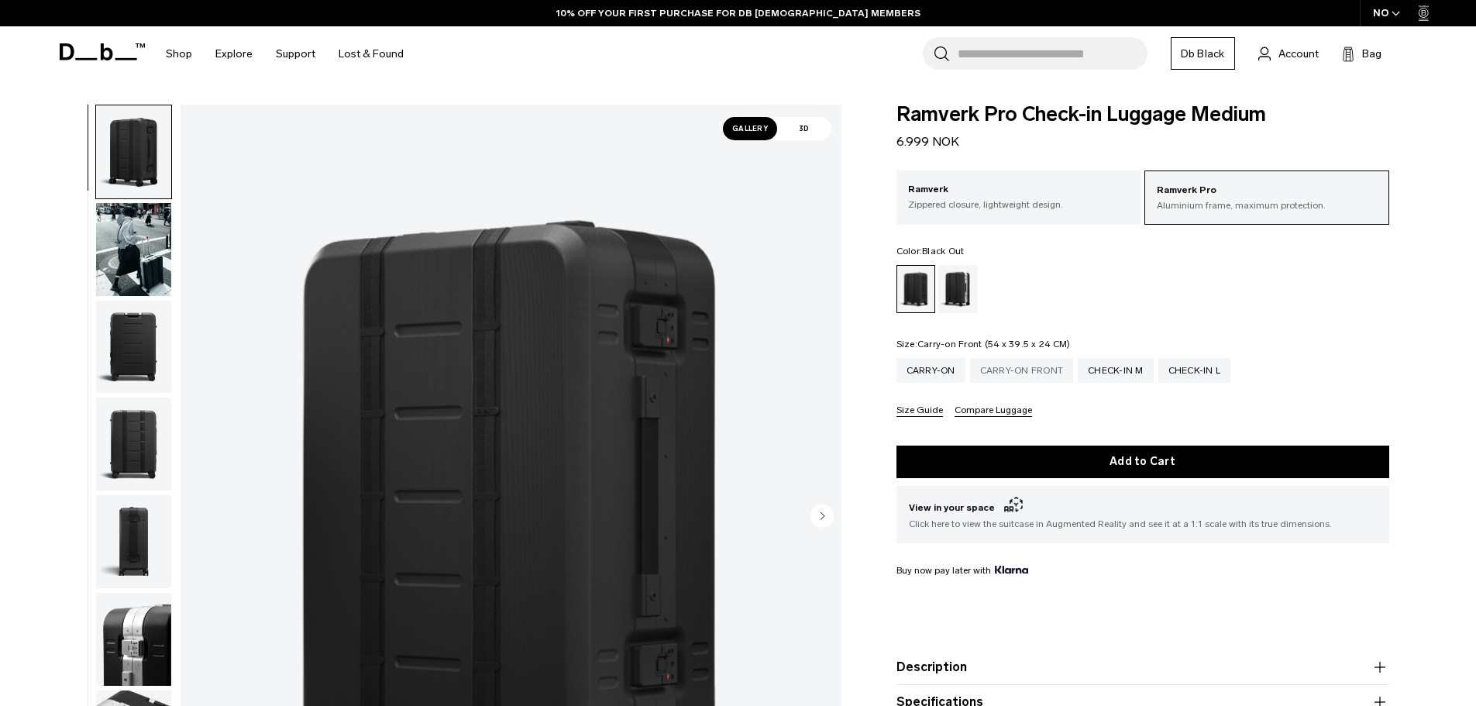
click at [1027, 369] on div "Carry-on Front" at bounding box center [1022, 370] width 104 height 25
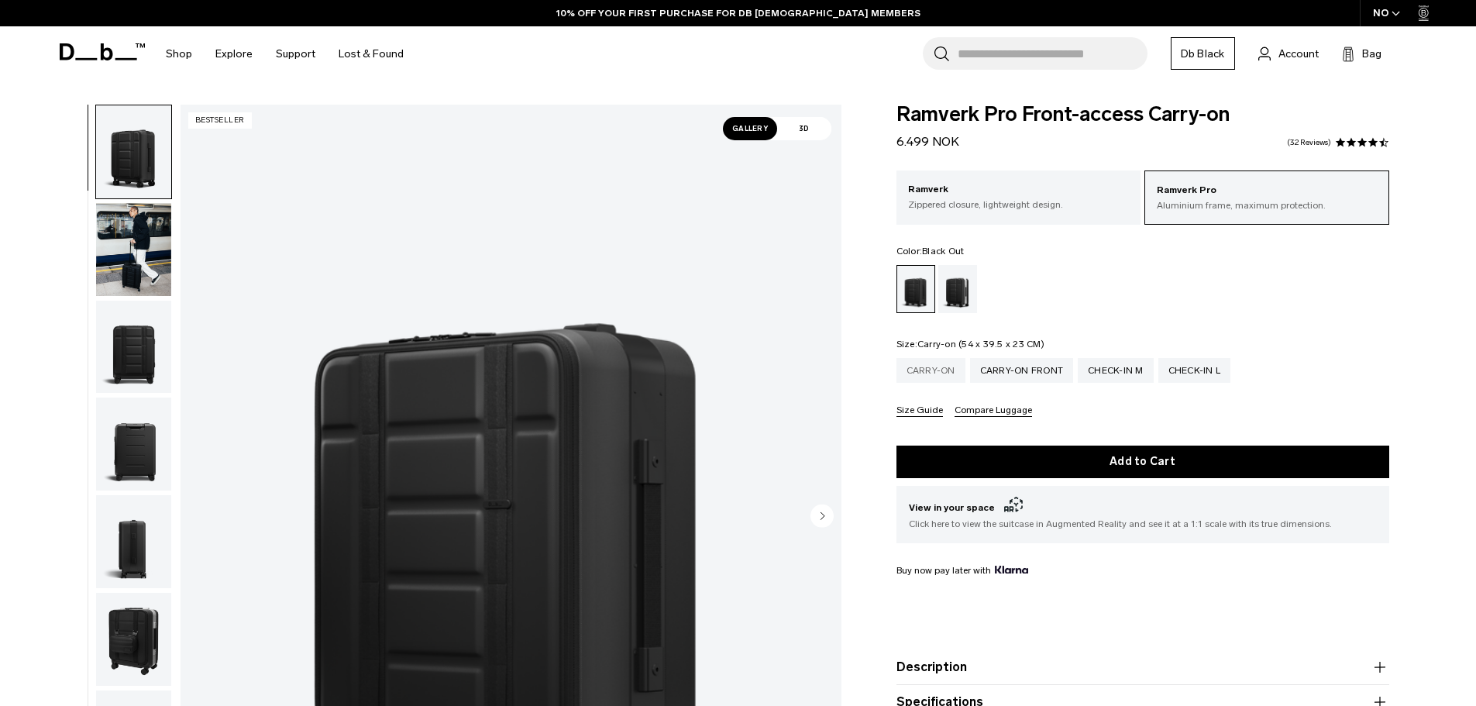
click at [920, 369] on div "Carry-on" at bounding box center [930, 370] width 69 height 25
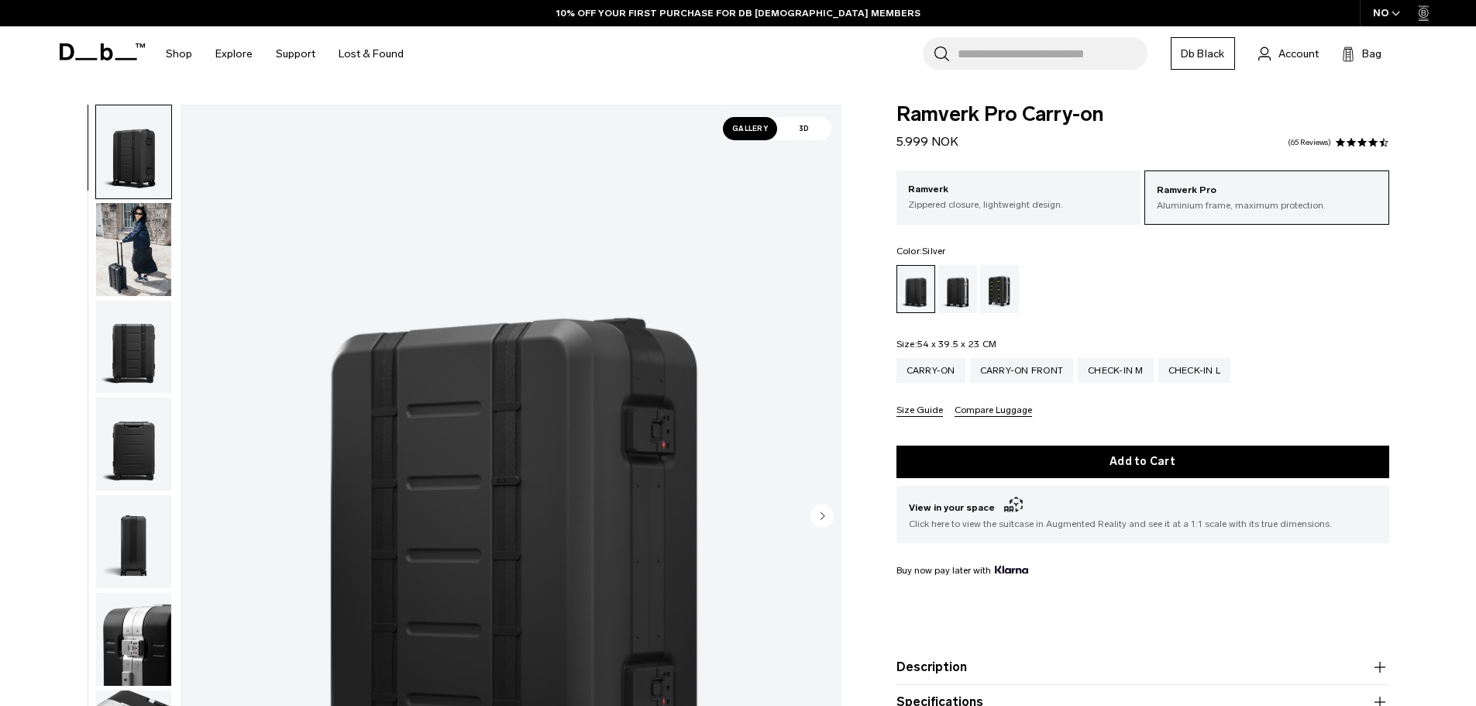
click at [960, 292] on div "Silver" at bounding box center [958, 289] width 40 height 48
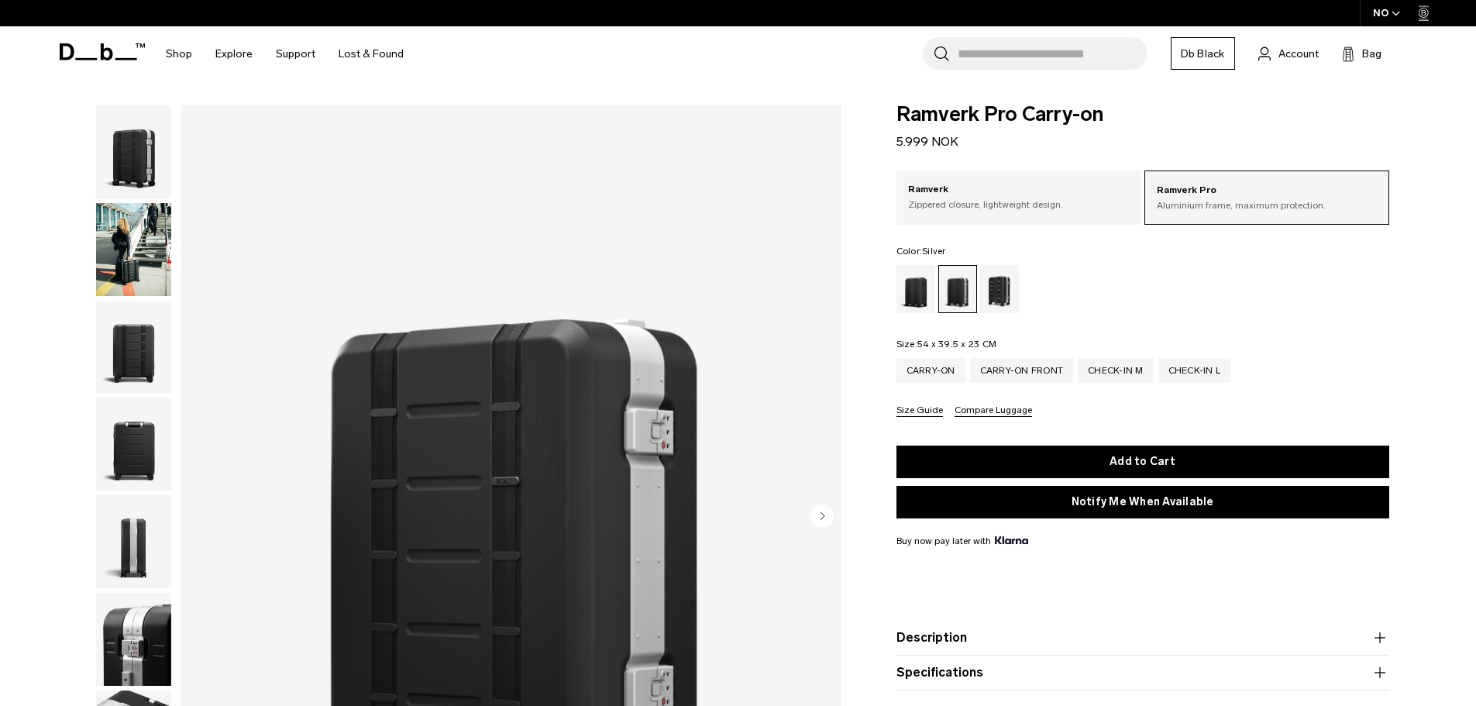
click at [997, 286] on div "Db x New Amsterdam Surf Association" at bounding box center [1000, 289] width 40 height 48
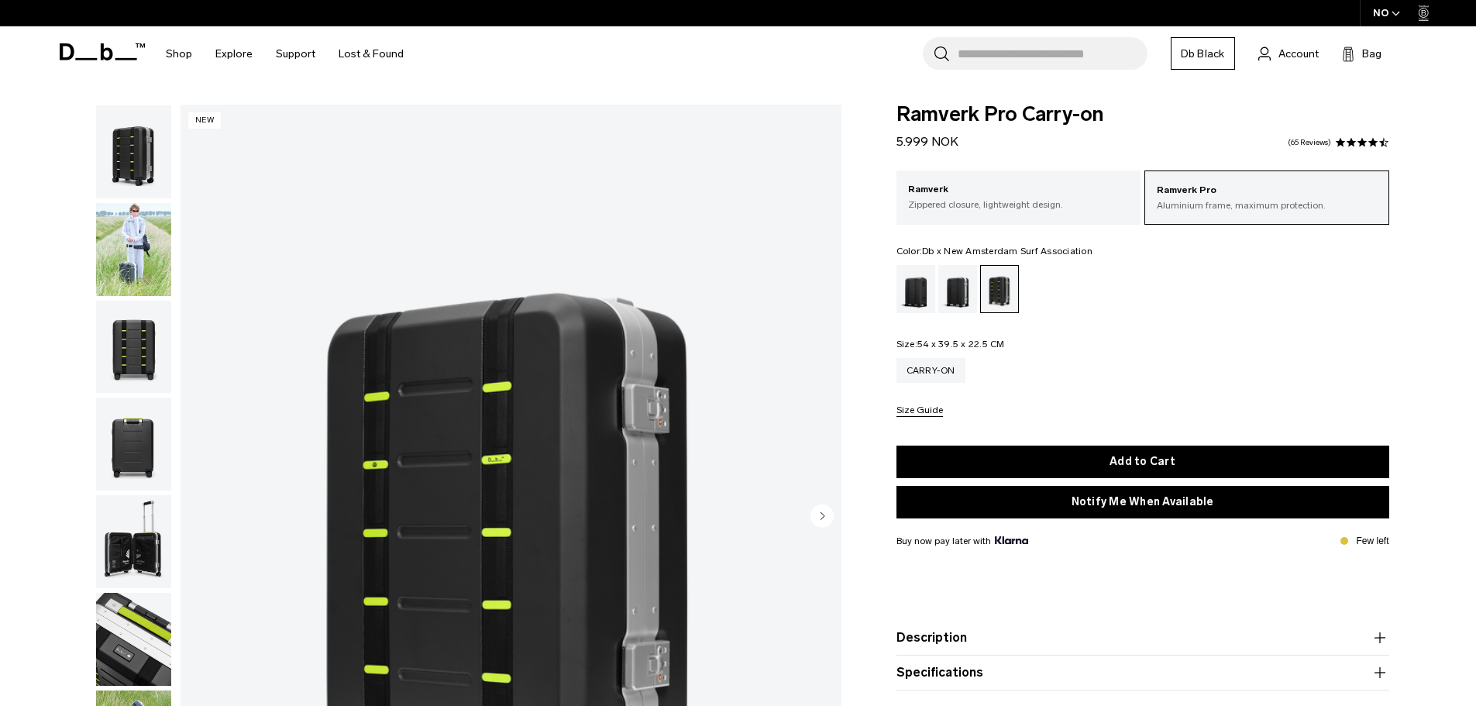
click at [955, 289] on div "Silver" at bounding box center [958, 289] width 40 height 48
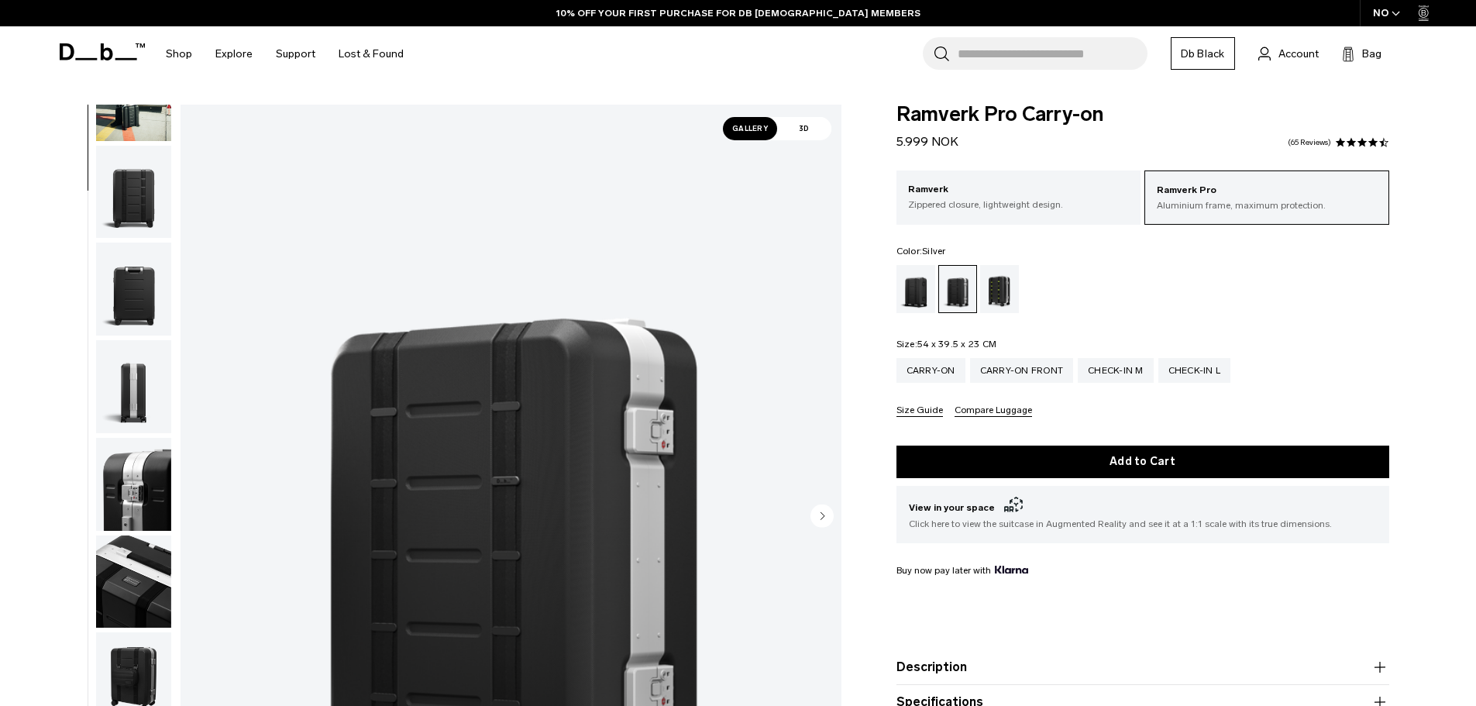
click at [141, 573] on img "button" at bounding box center [133, 581] width 75 height 93
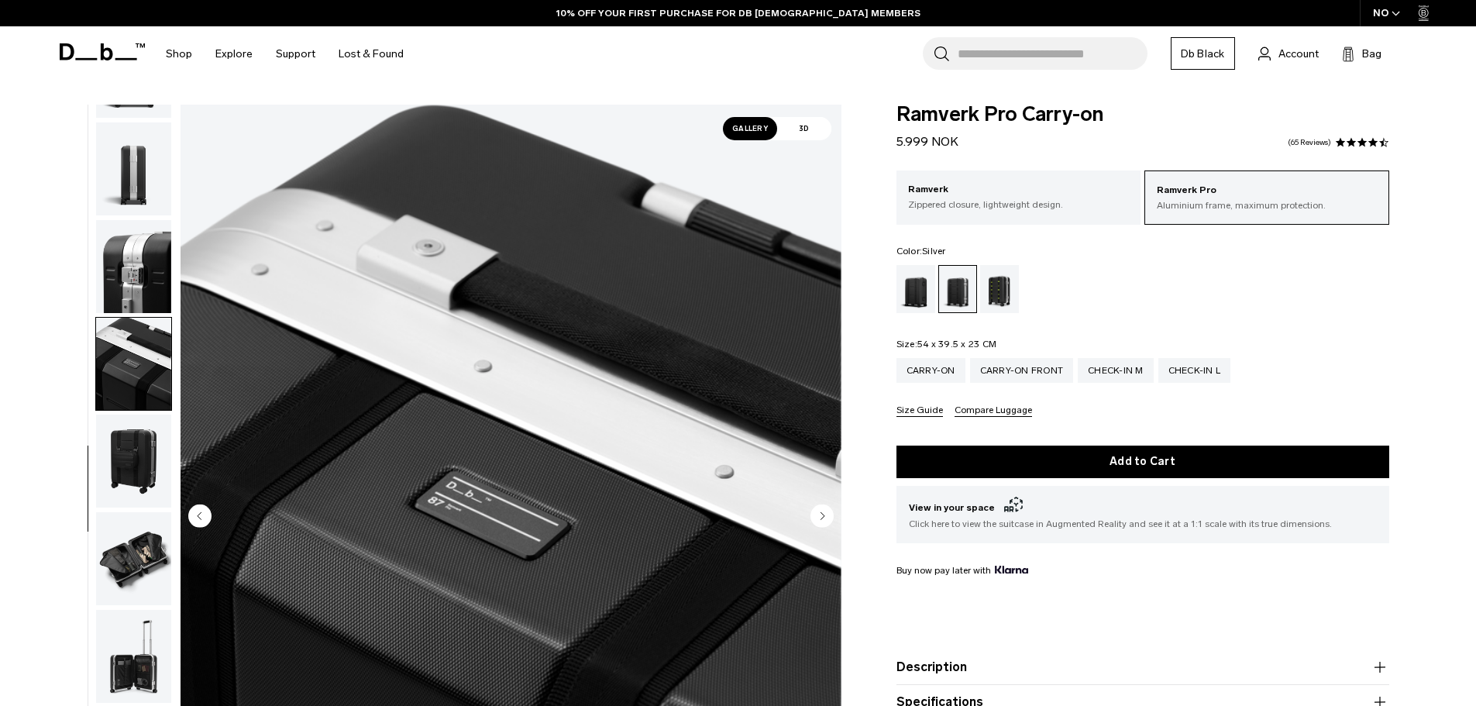
scroll to position [536, 0]
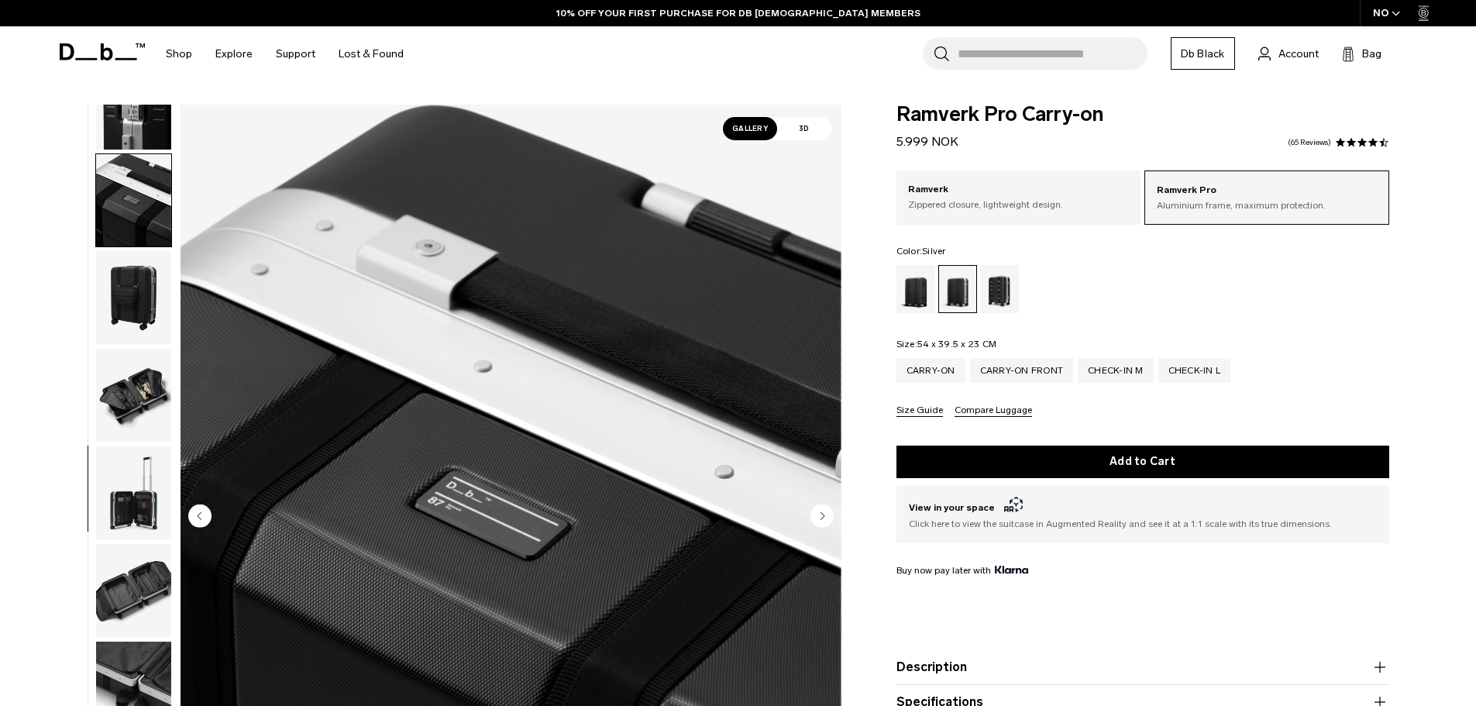
click at [130, 527] on img "button" at bounding box center [133, 492] width 75 height 93
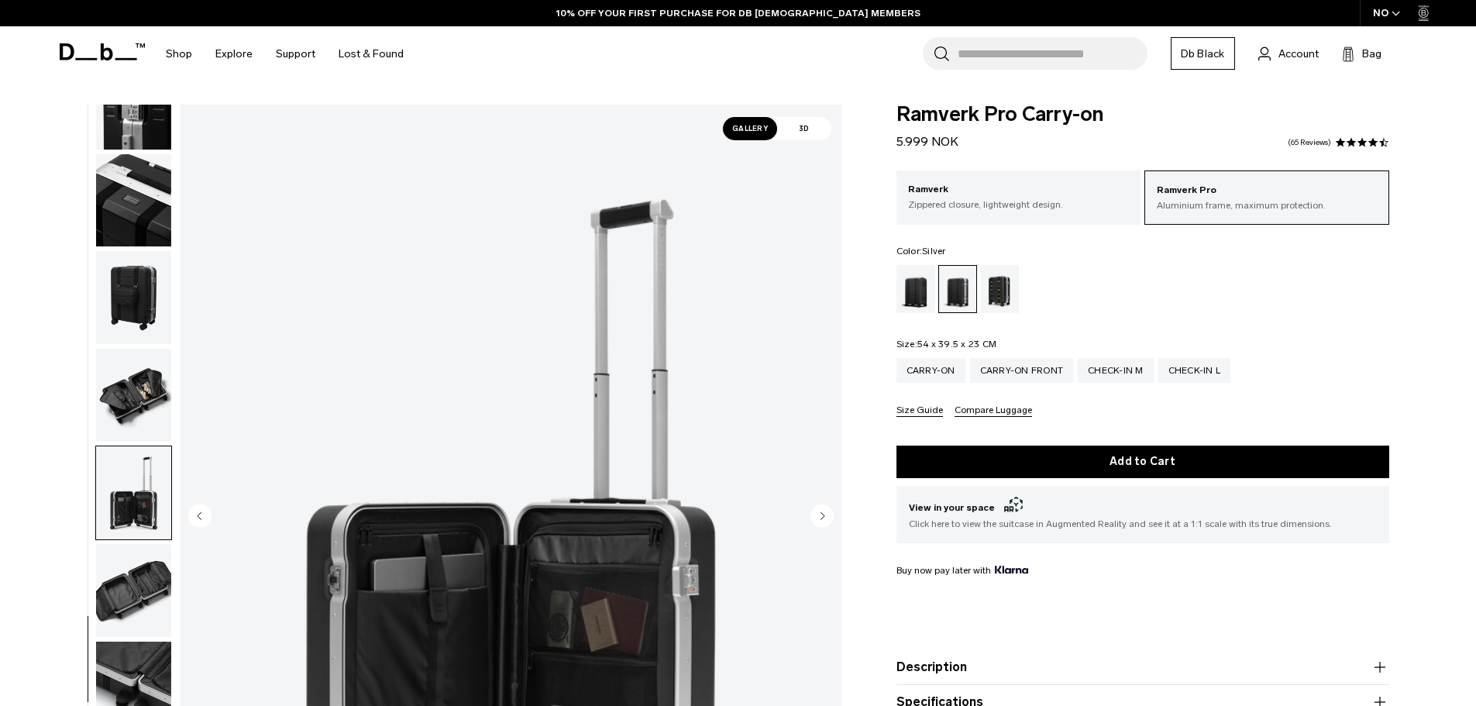
click at [129, 388] on img "button" at bounding box center [133, 395] width 75 height 93
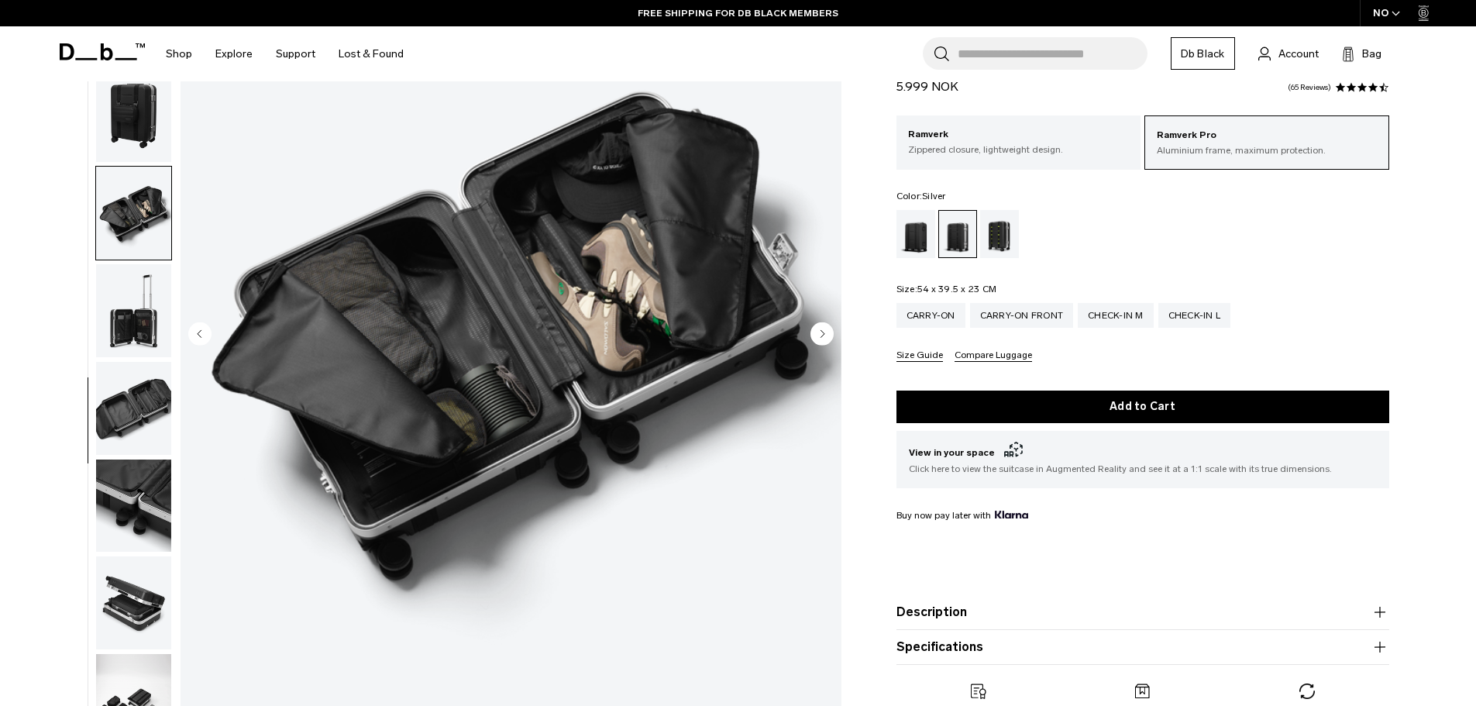
scroll to position [232, 0]
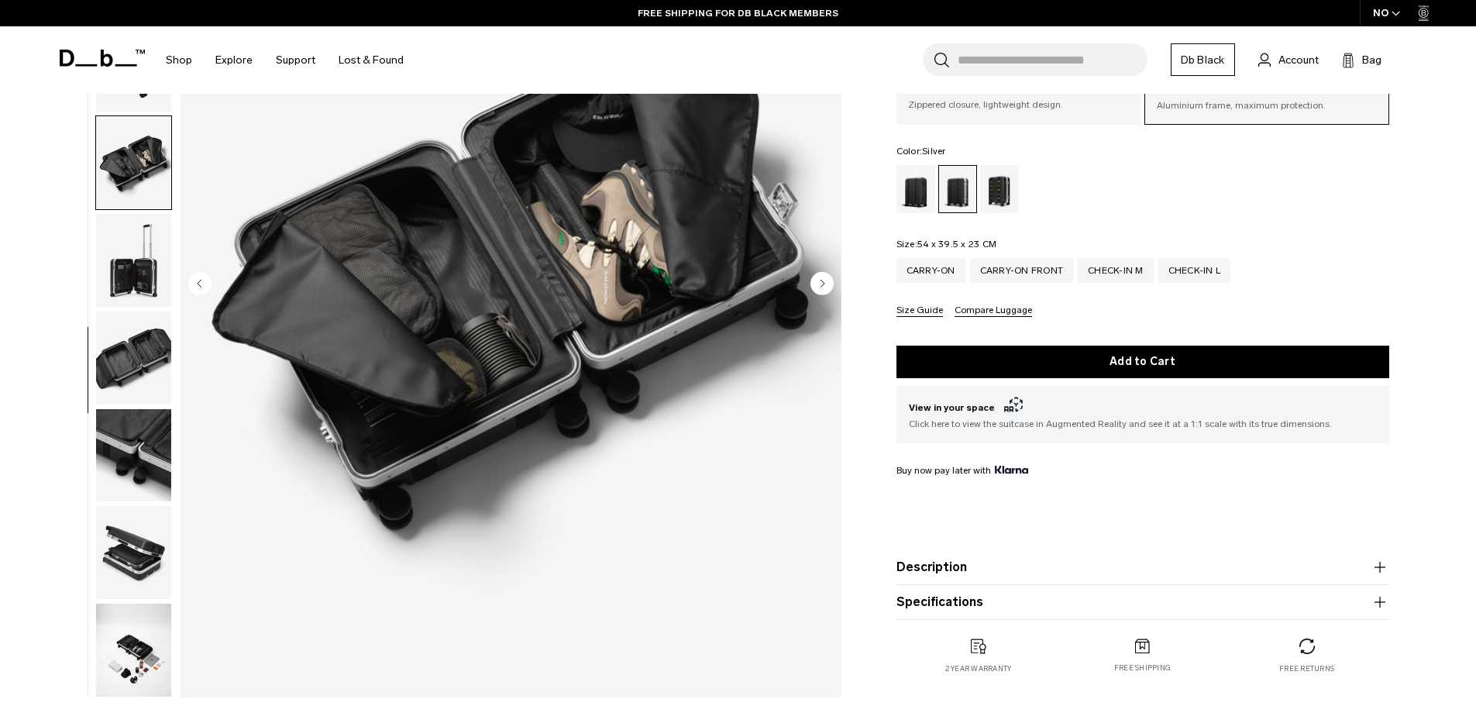
click at [146, 459] on img "button" at bounding box center [133, 455] width 75 height 93
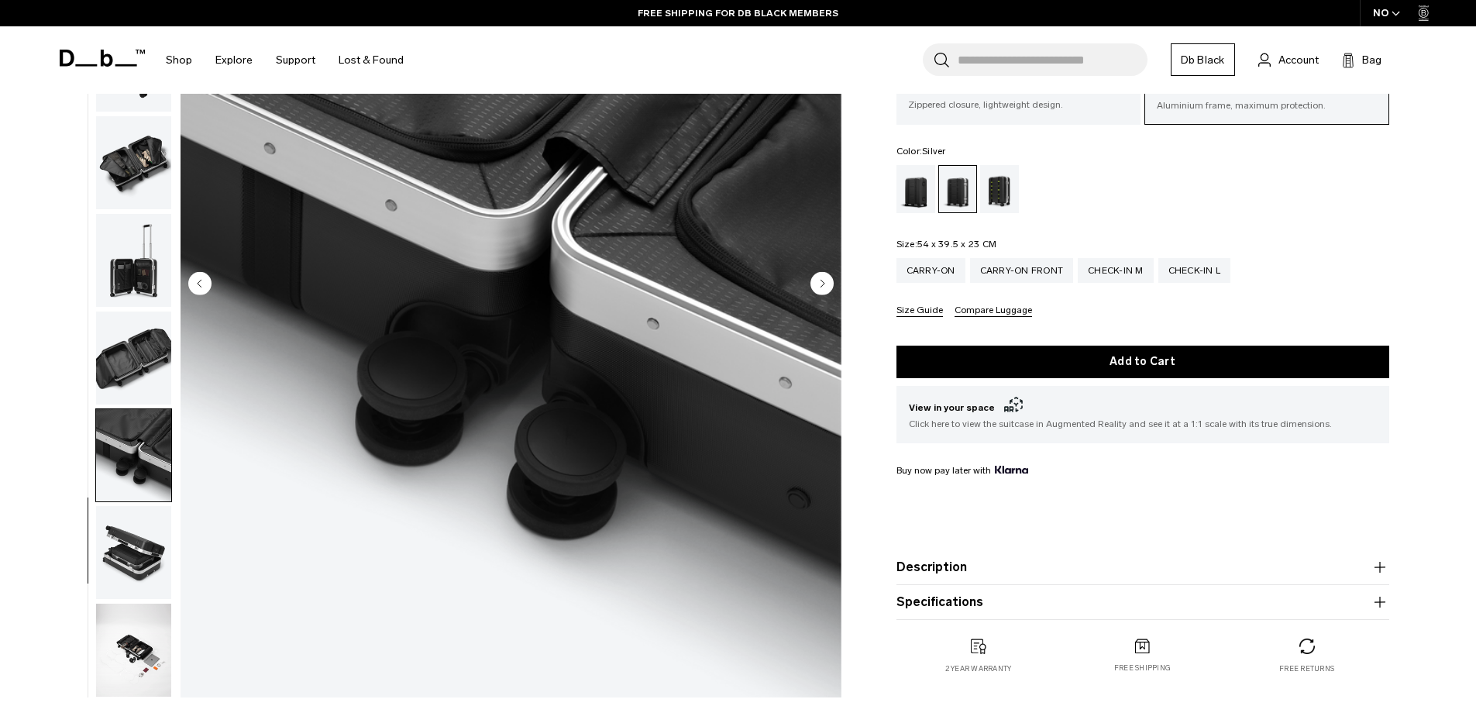
click at [142, 565] on img "button" at bounding box center [133, 552] width 75 height 93
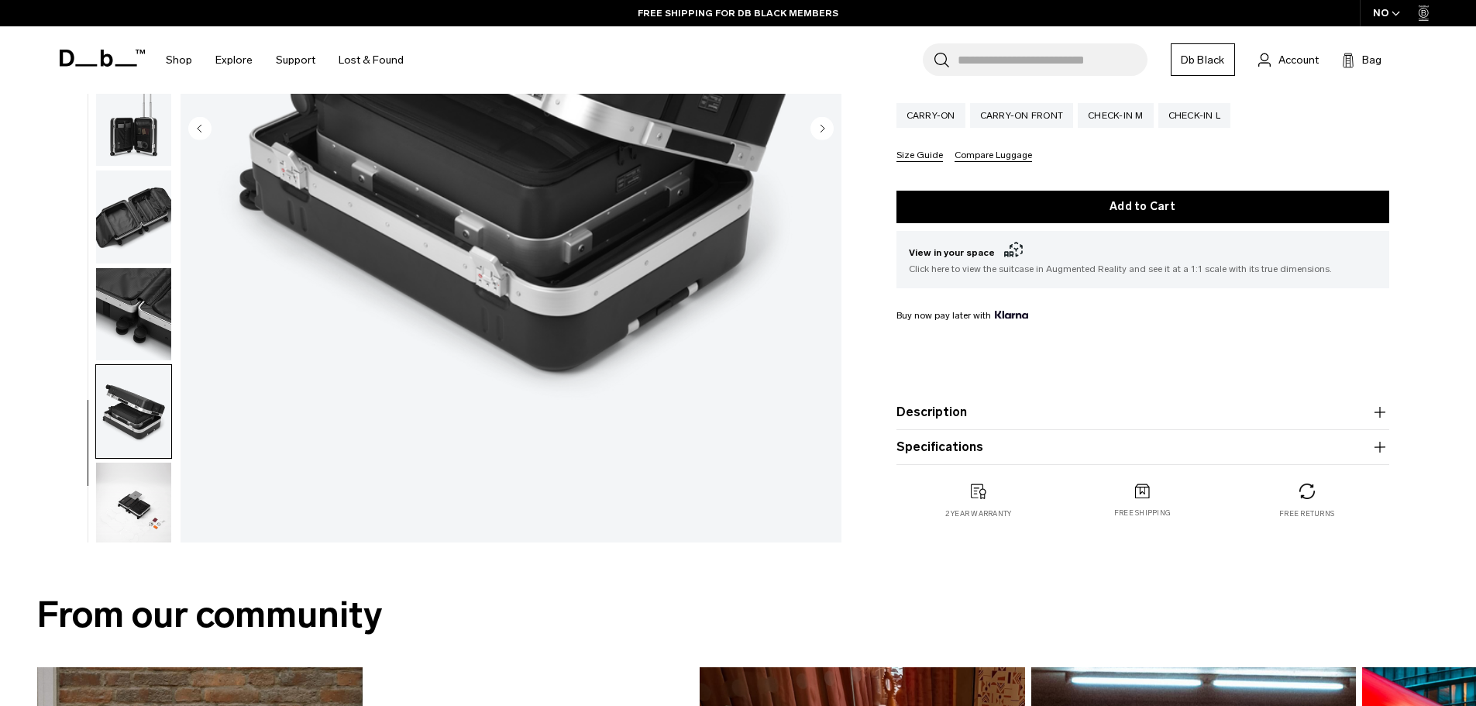
scroll to position [536, 0]
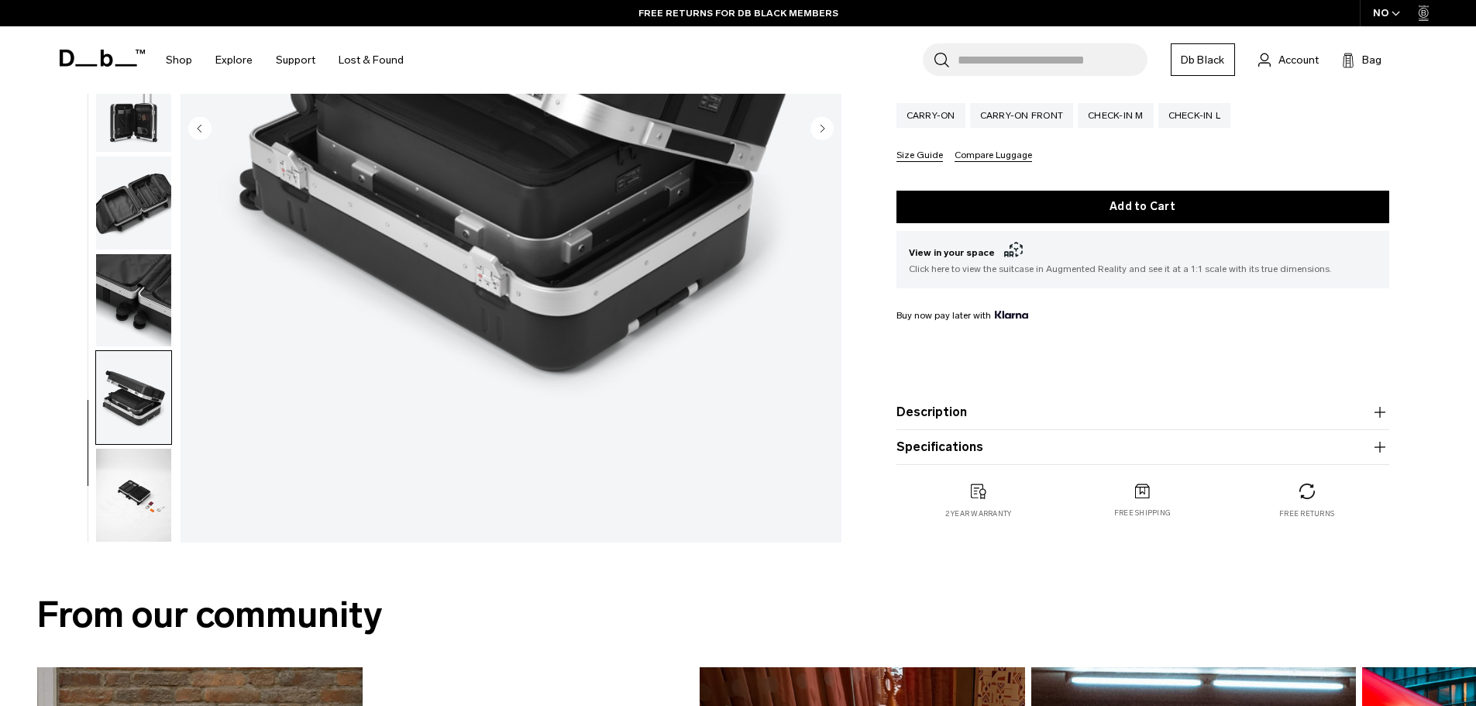
click at [139, 497] on img "button" at bounding box center [133, 495] width 75 height 93
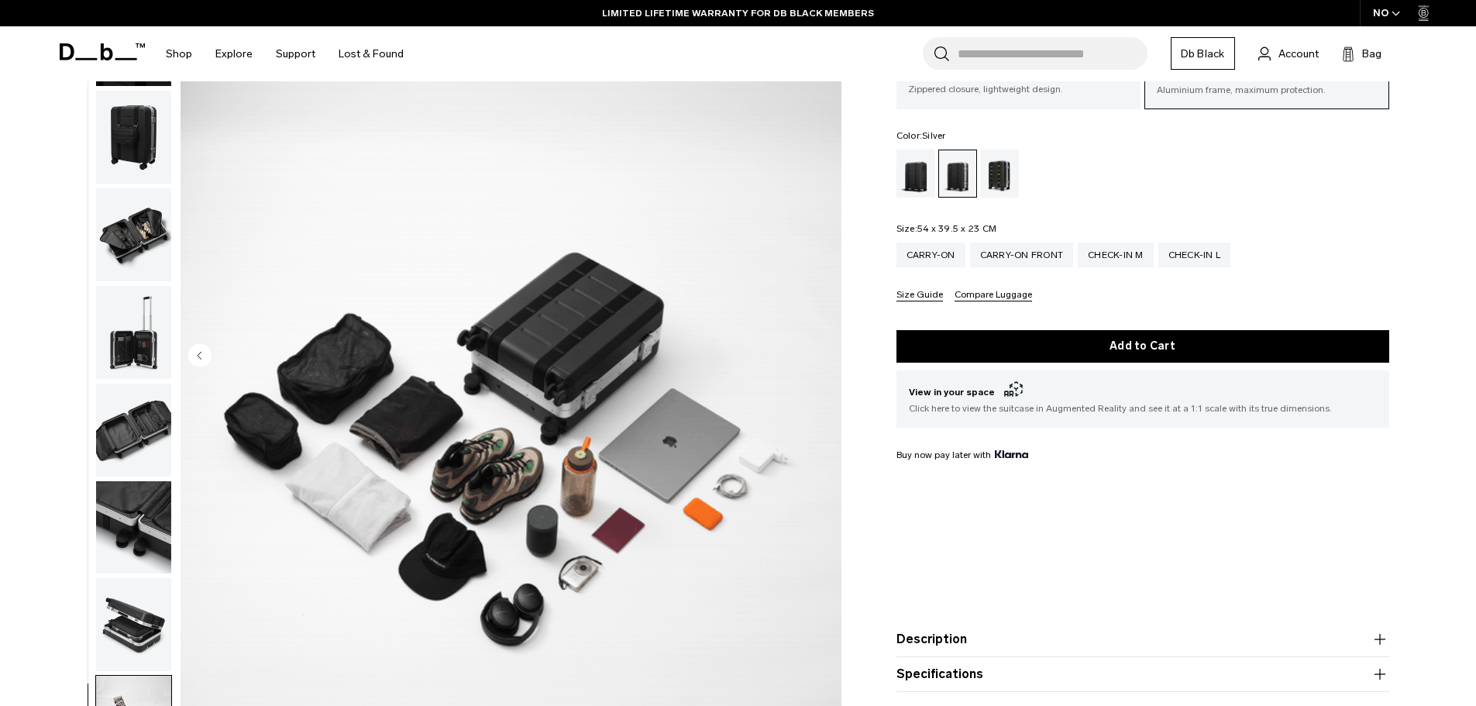
scroll to position [0, 0]
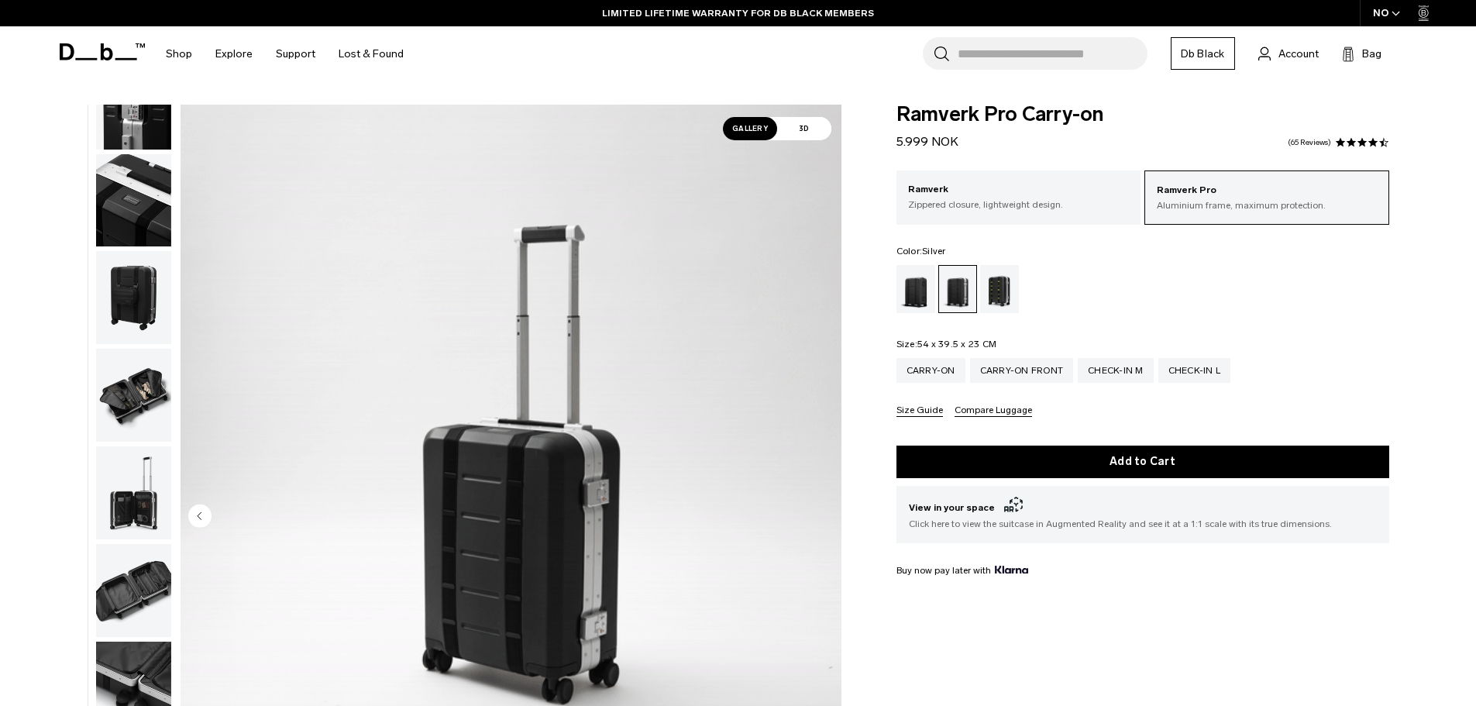
click at [796, 132] on span "3D" at bounding box center [804, 128] width 54 height 23
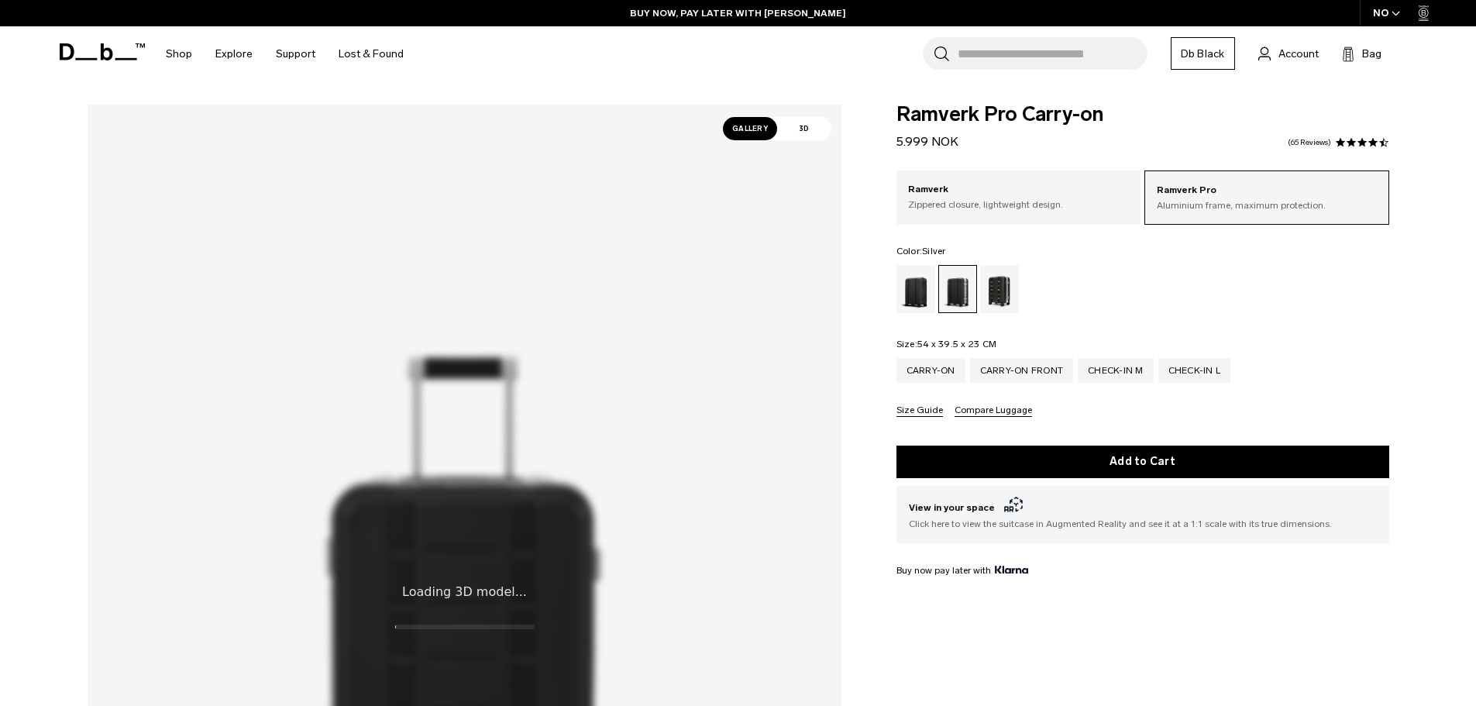
drag, startPoint x: 493, startPoint y: 519, endPoint x: 468, endPoint y: 413, distance: 109.2
click at [466, 425] on x-fibbl-model-viewer at bounding box center [465, 606] width 754 height 1002
